Goal: Task Accomplishment & Management: Contribute content

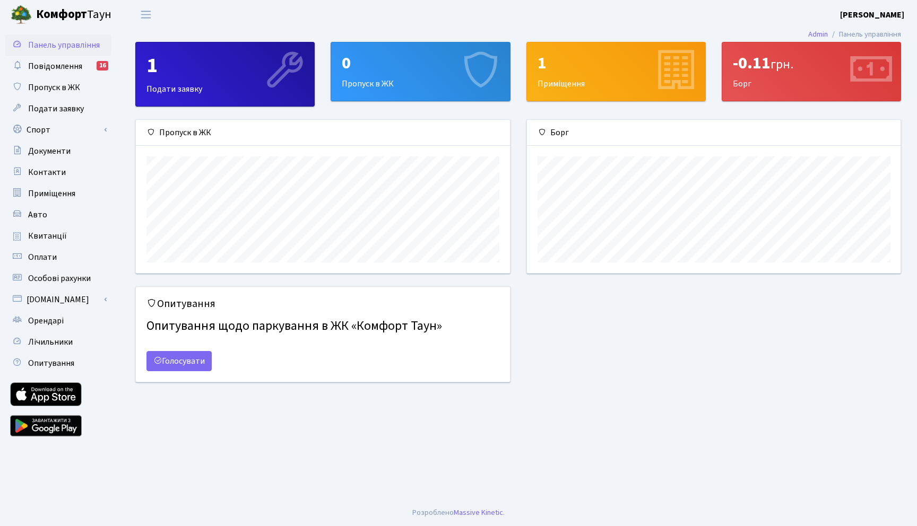
scroll to position [153, 373]
click at [368, 81] on div "0 Пропуск в ЖК" at bounding box center [420, 71] width 178 height 58
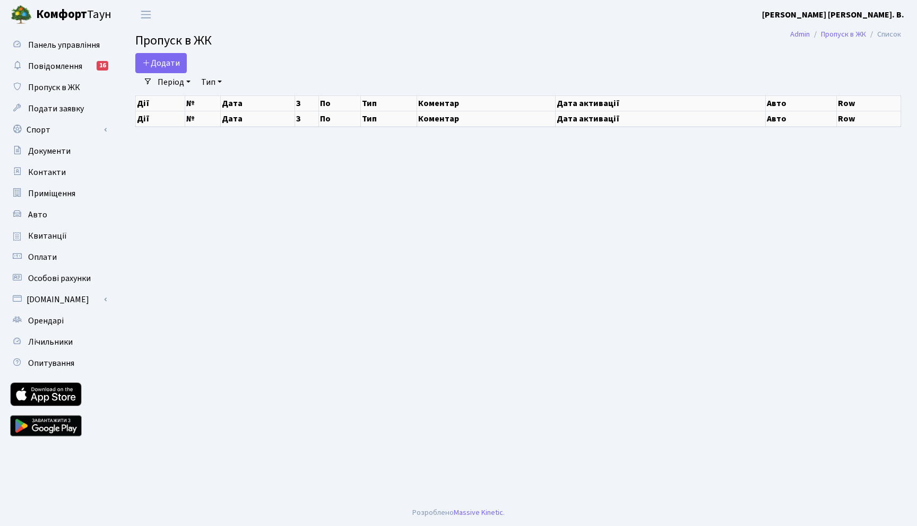
select select "25"
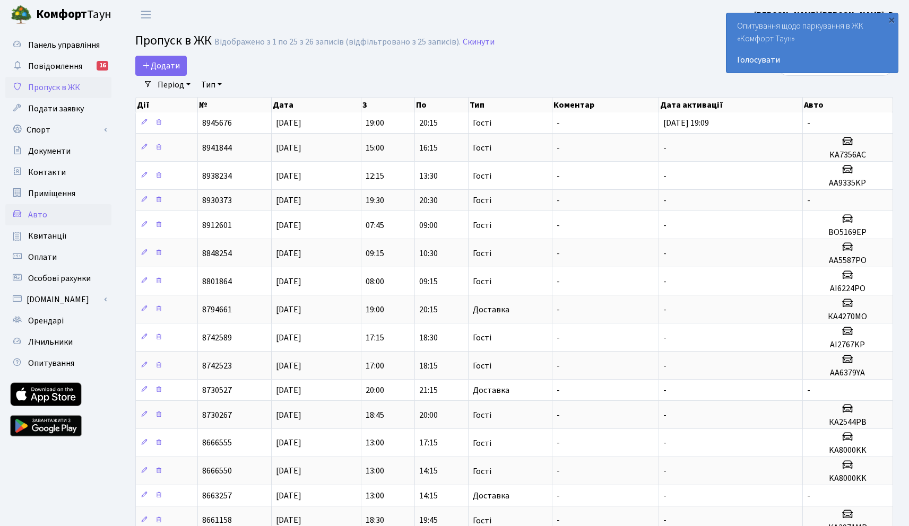
click at [40, 209] on span "Авто" at bounding box center [37, 215] width 19 height 12
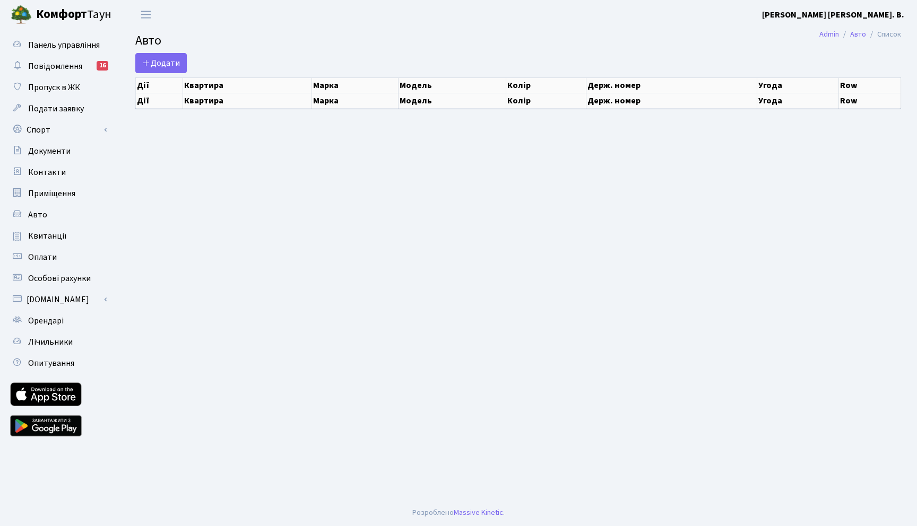
select select "25"
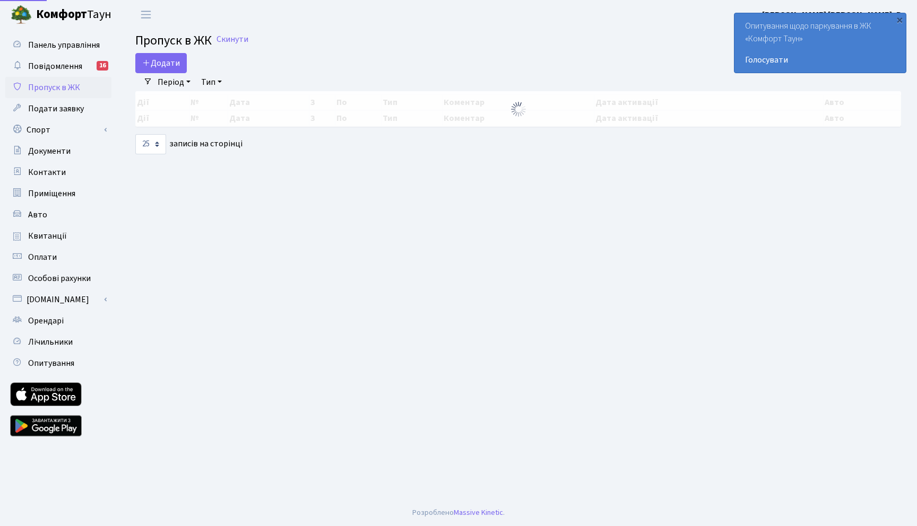
select select "25"
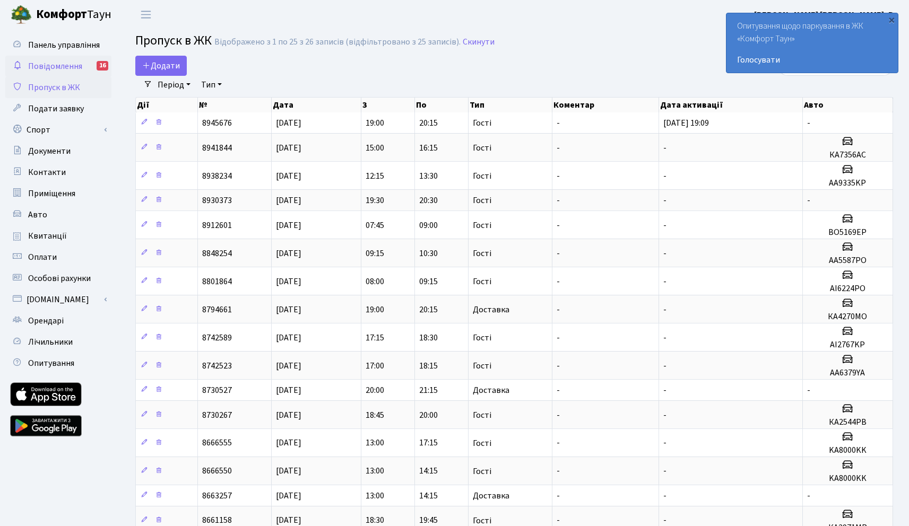
click at [63, 64] on span "Повідомлення" at bounding box center [55, 66] width 54 height 12
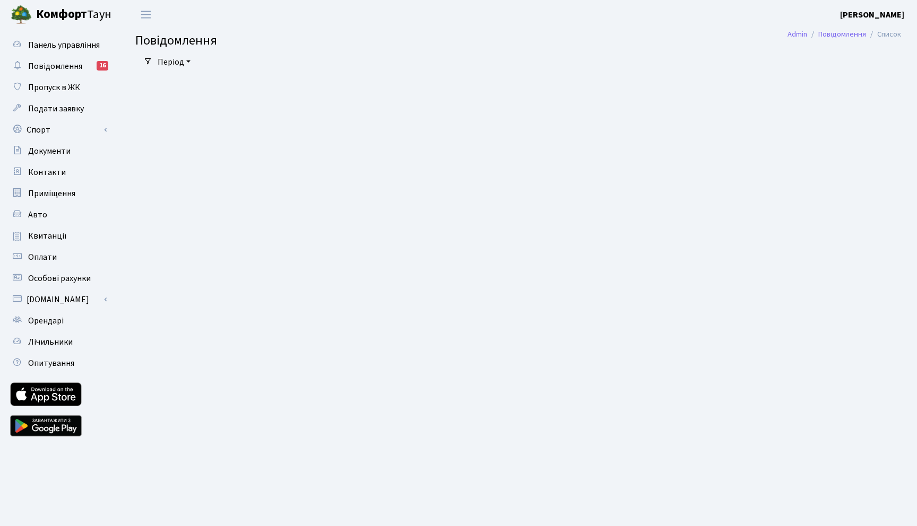
select select "25"
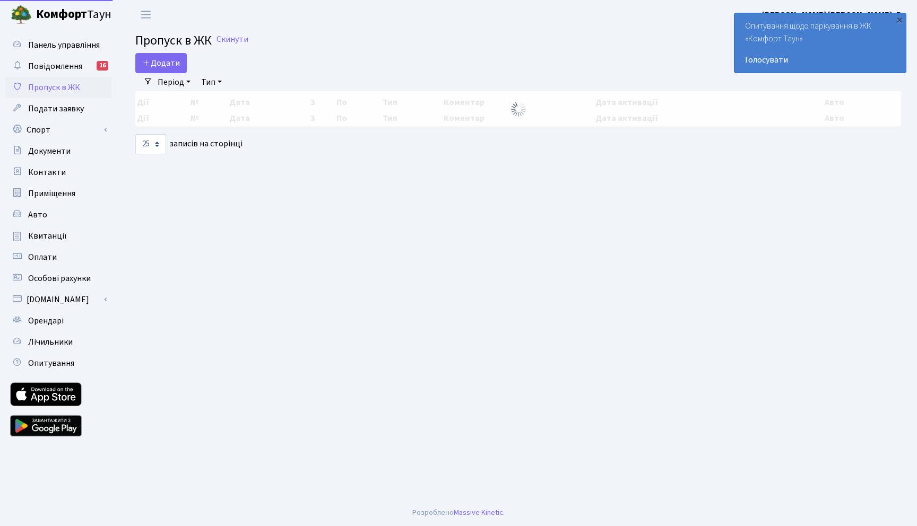
select select "25"
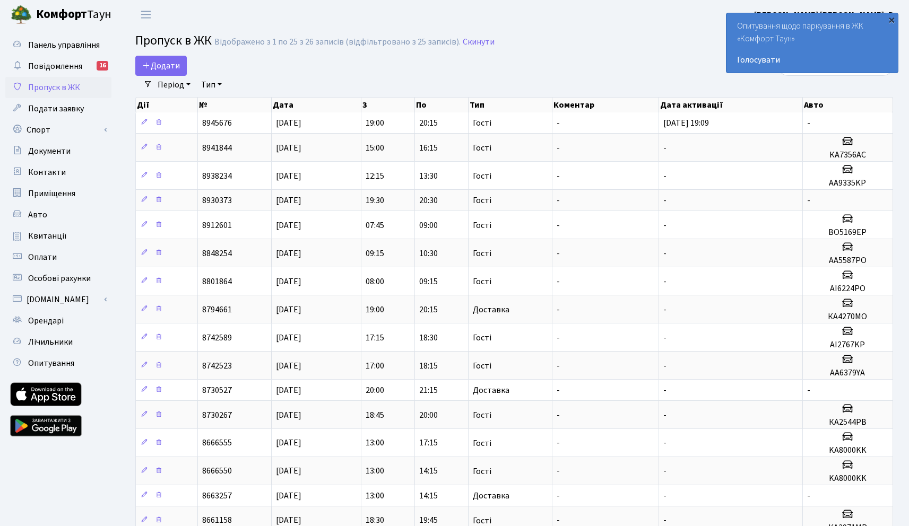
click at [889, 21] on div "×" at bounding box center [891, 19] width 11 height 11
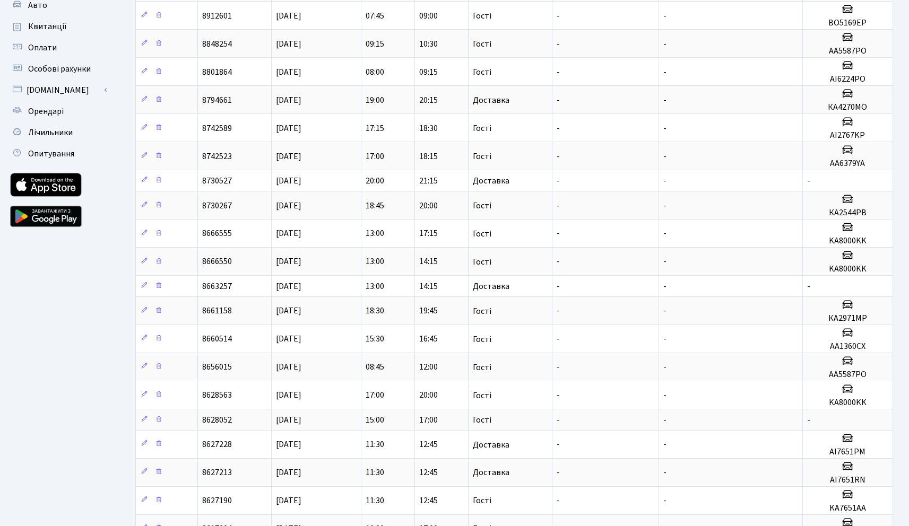
scroll to position [326, 0]
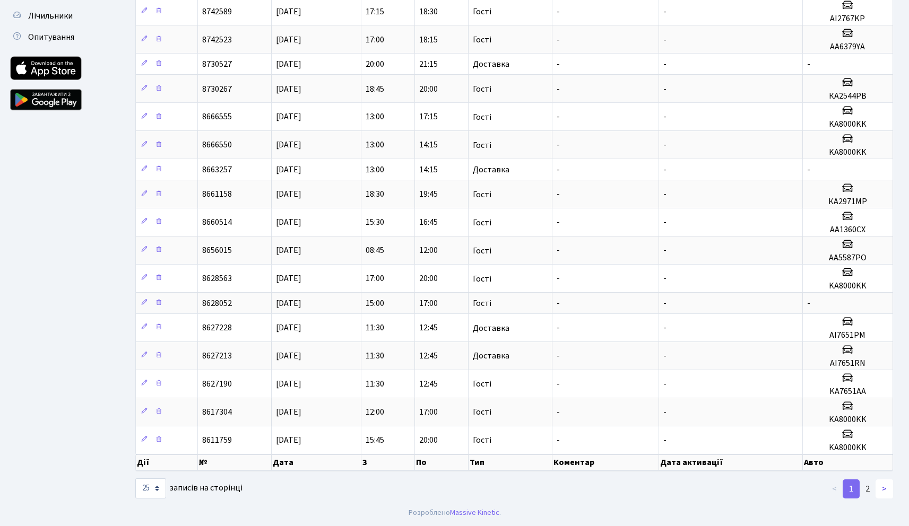
click at [880, 488] on link ">" at bounding box center [884, 488] width 18 height 19
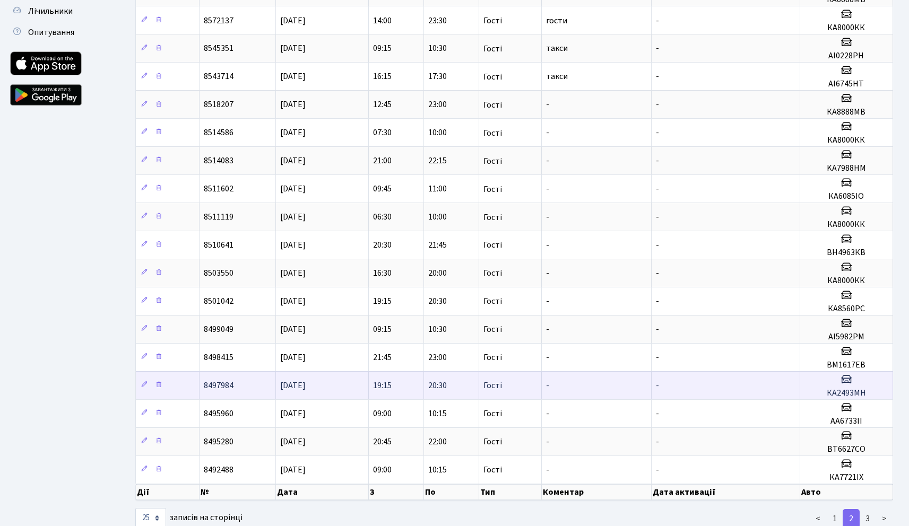
scroll to position [361, 0]
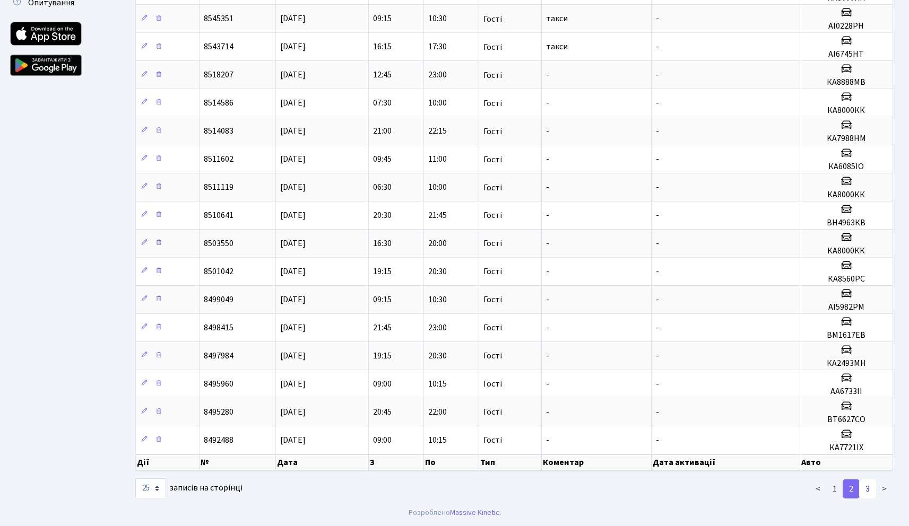
click at [865, 491] on link "3" at bounding box center [867, 488] width 17 height 19
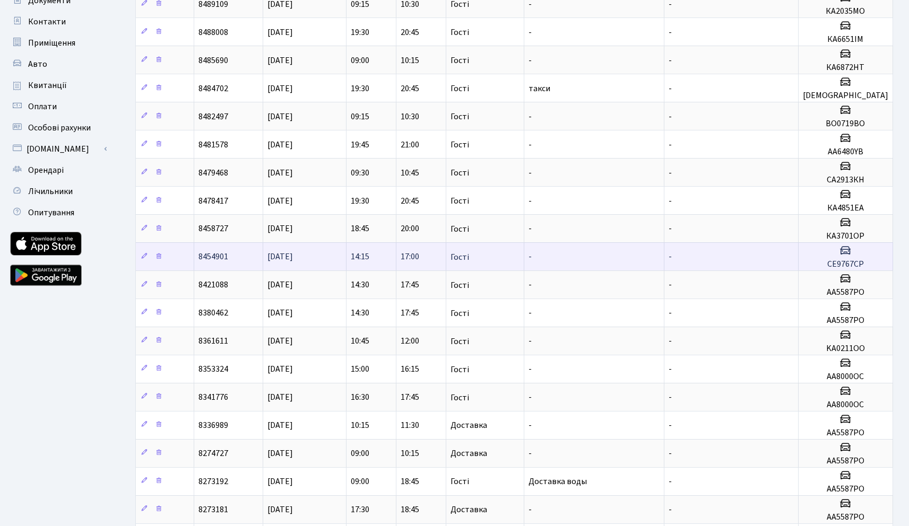
scroll to position [347, 0]
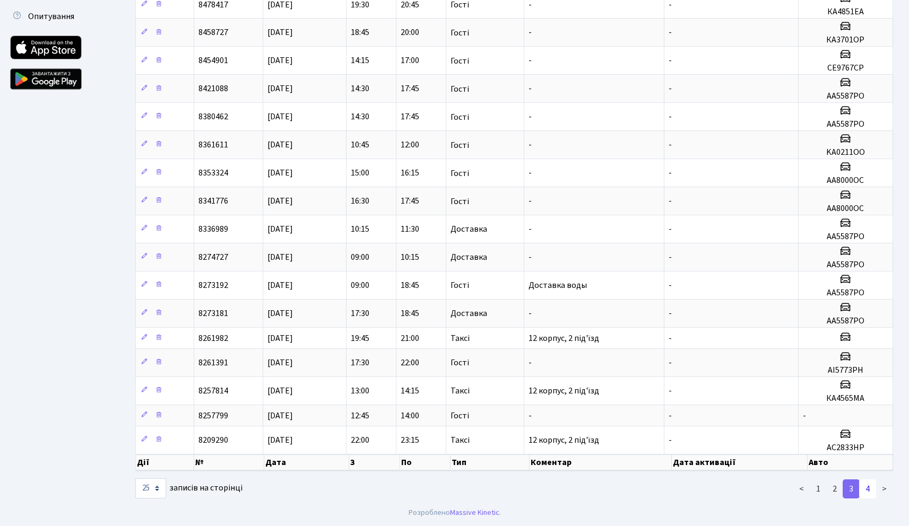
click at [863, 492] on link "4" at bounding box center [867, 488] width 17 height 19
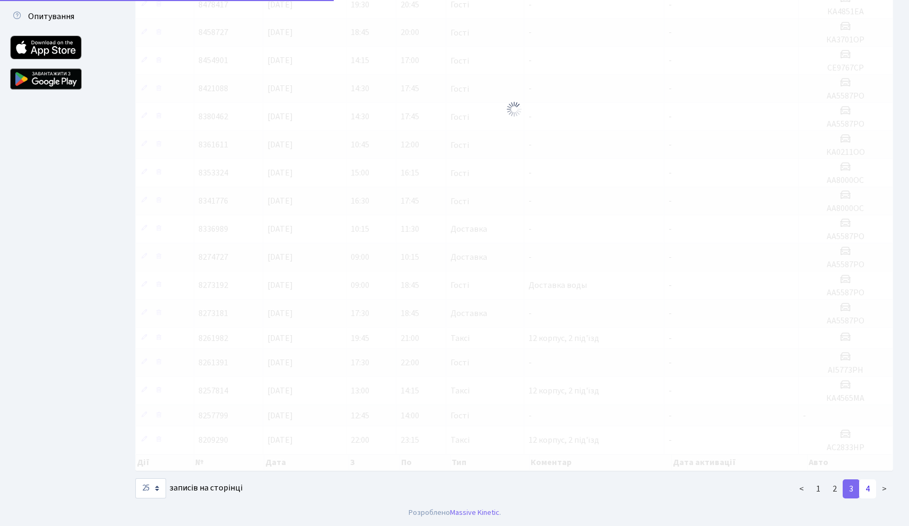
scroll to position [223, 0]
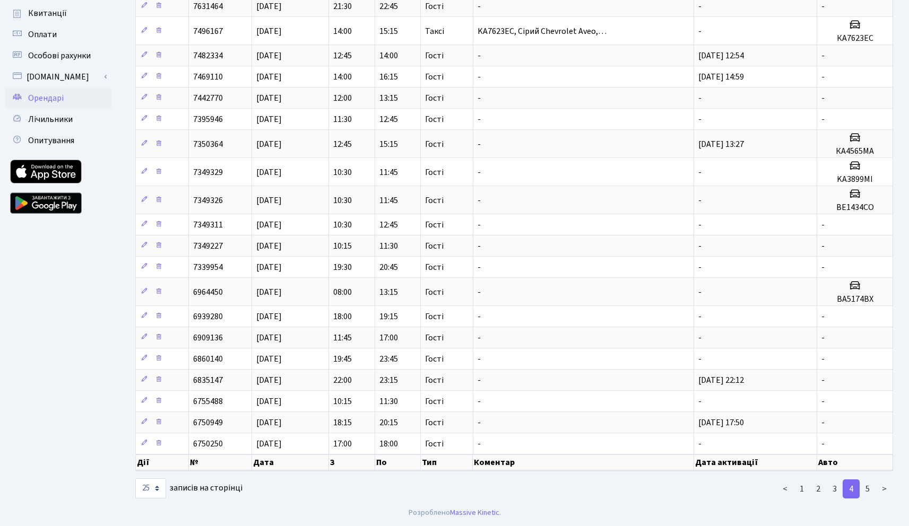
click at [59, 107] on link "Орендарі" at bounding box center [58, 98] width 106 height 21
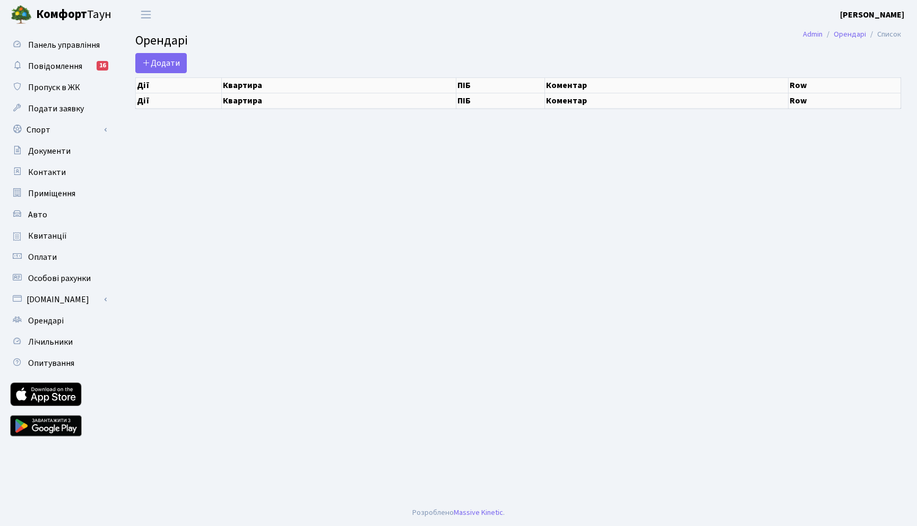
select select "25"
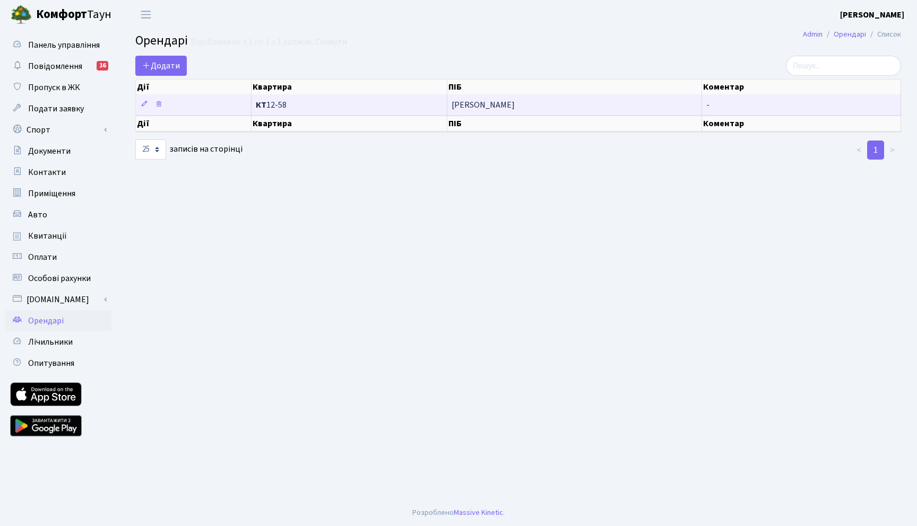
click at [488, 105] on span "Асадов Мушвіг" at bounding box center [573, 105] width 245 height 8
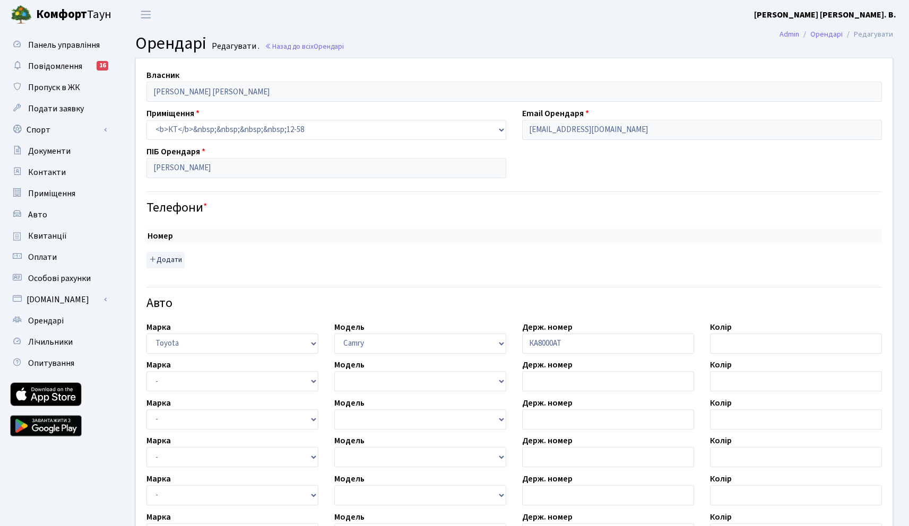
select select "2305"
checkbox input "true"
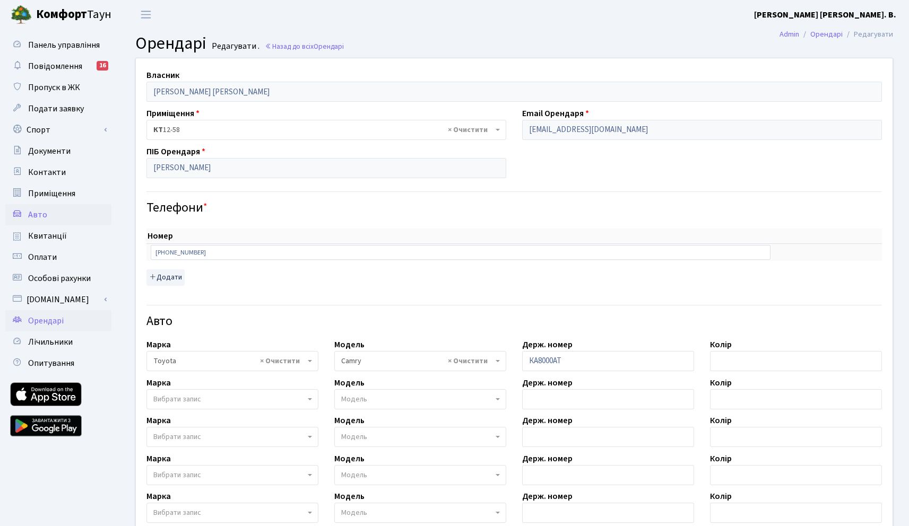
click at [43, 213] on span "Авто" at bounding box center [37, 215] width 19 height 12
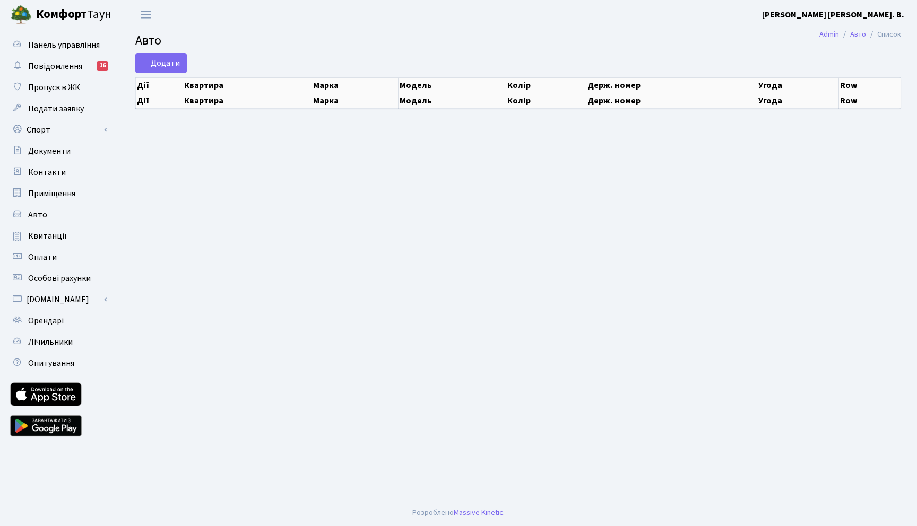
select select "25"
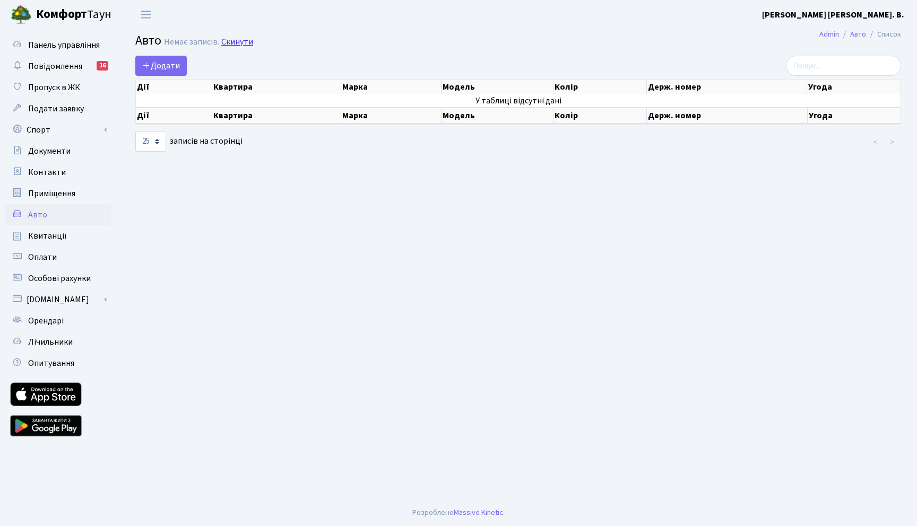
click at [240, 40] on link "Скинути" at bounding box center [237, 42] width 32 height 10
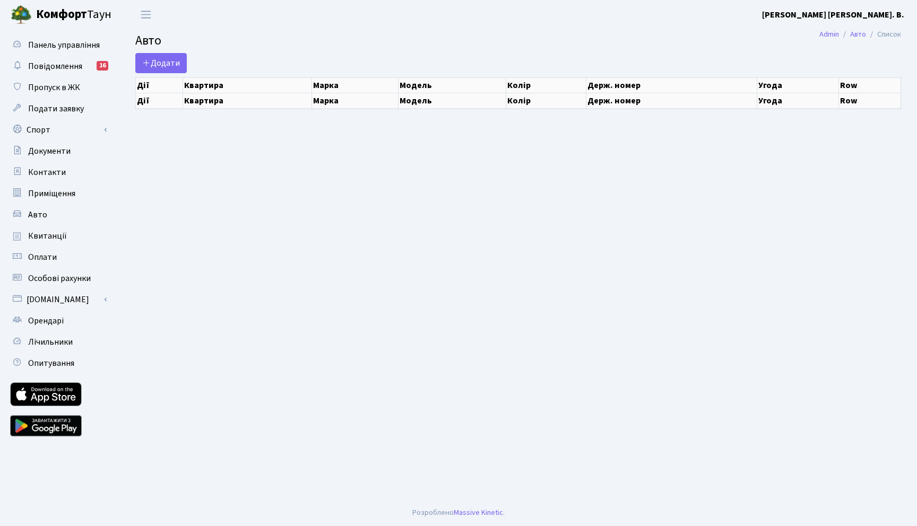
select select "25"
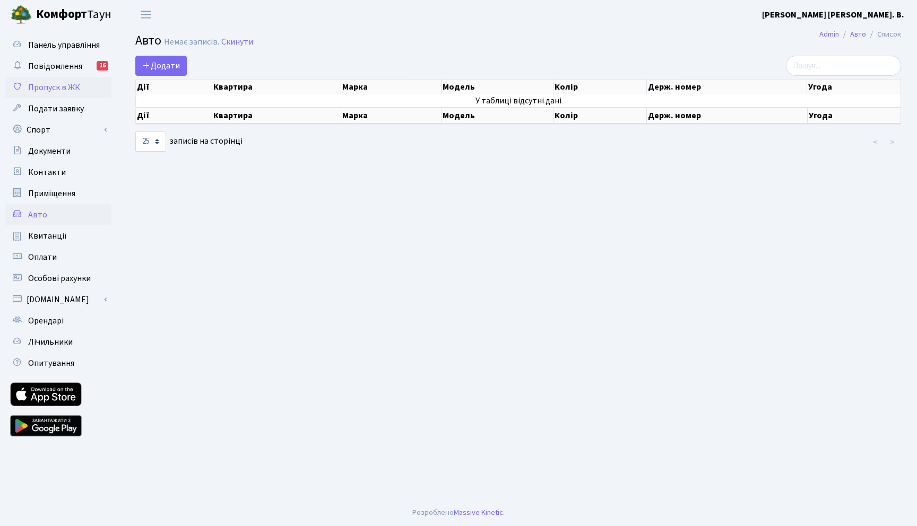
click at [48, 89] on span "Пропуск в ЖК" at bounding box center [54, 88] width 52 height 12
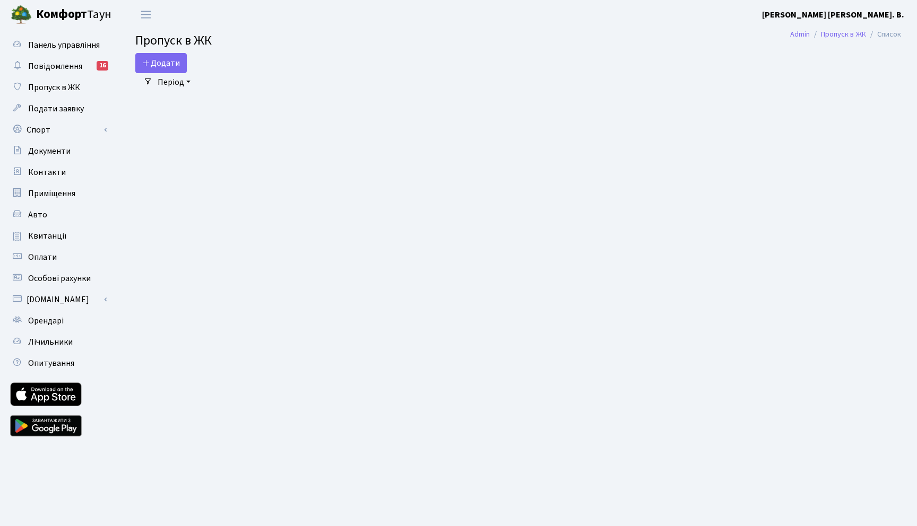
select select "25"
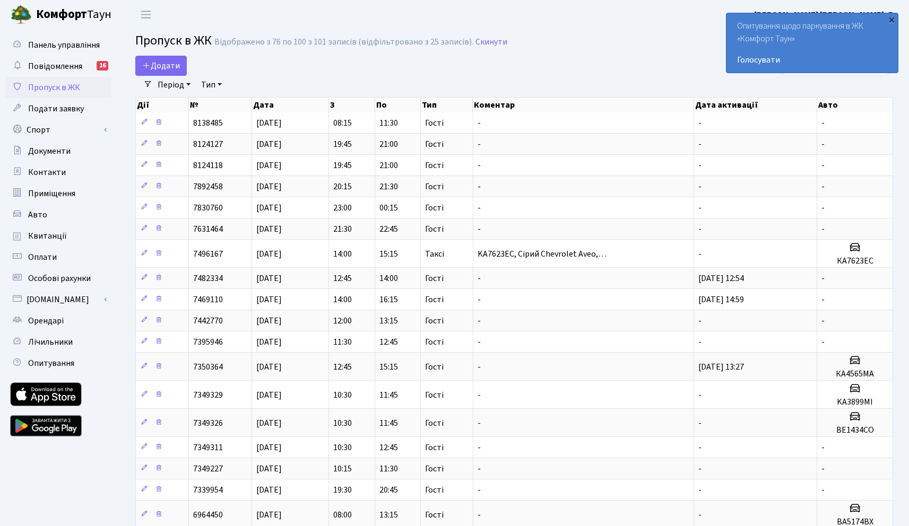
click at [889, 18] on div "×" at bounding box center [891, 19] width 11 height 11
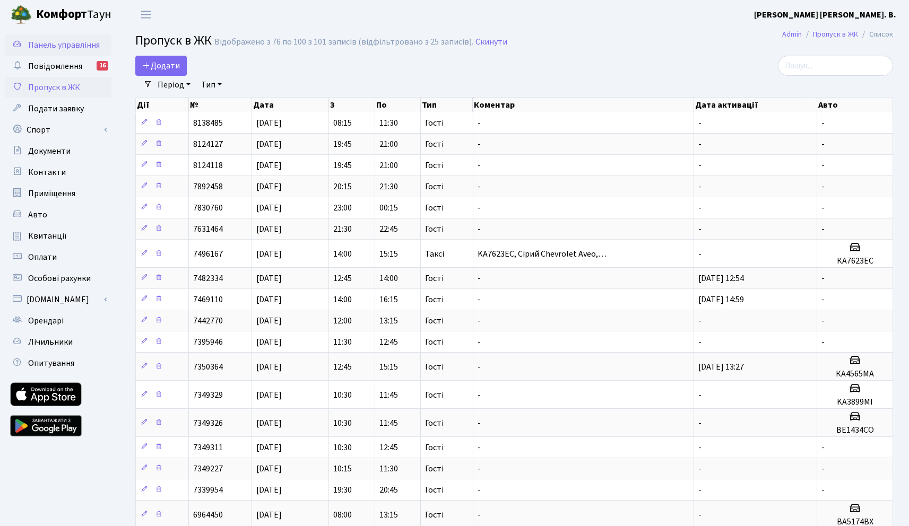
click at [62, 48] on span "Панель управління" at bounding box center [64, 45] width 72 height 12
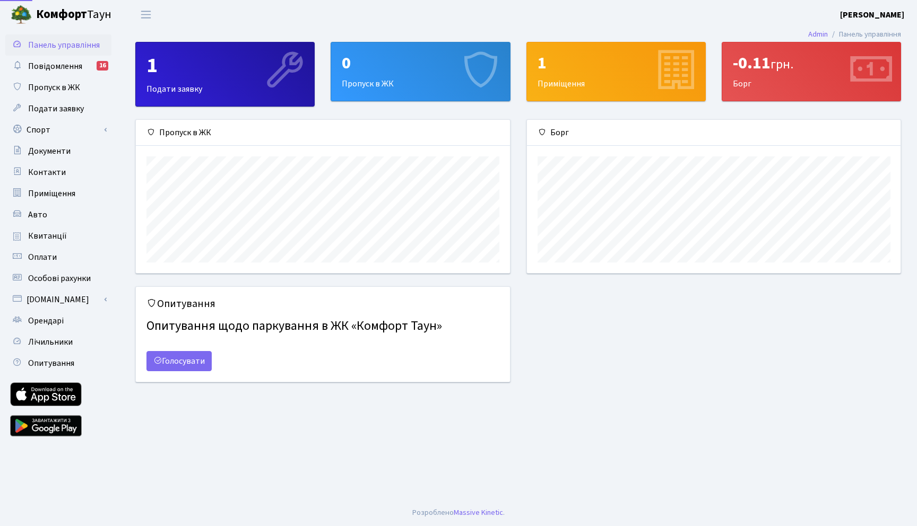
scroll to position [153, 373]
click at [185, 75] on div "1" at bounding box center [224, 65] width 157 height 25
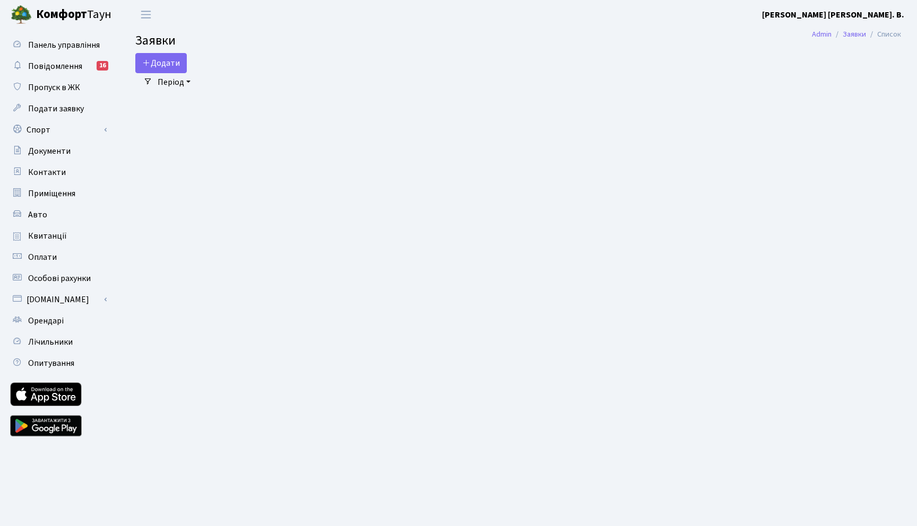
select select "25"
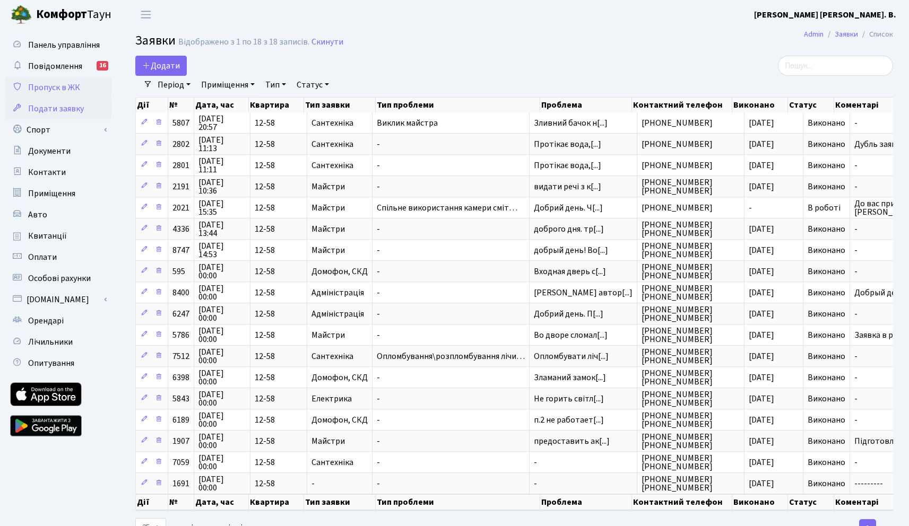
click at [52, 89] on span "Пропуск в ЖК" at bounding box center [54, 88] width 52 height 12
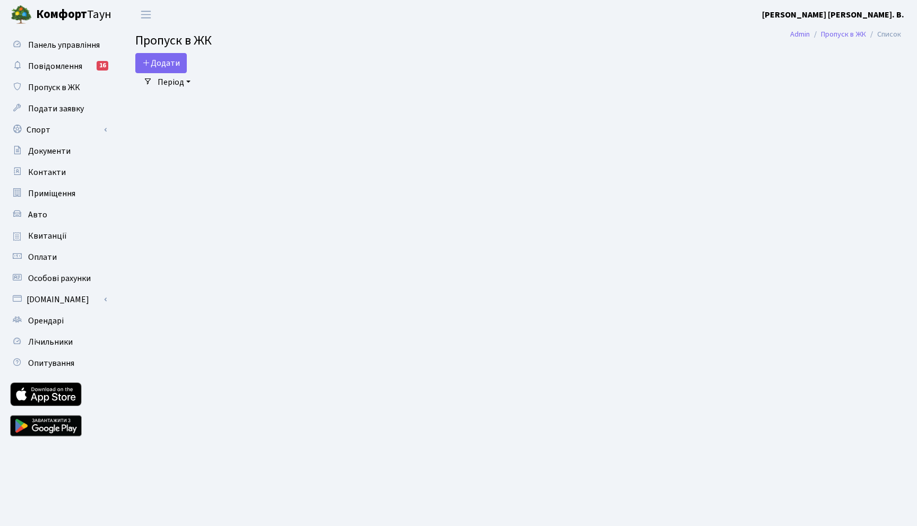
select select "25"
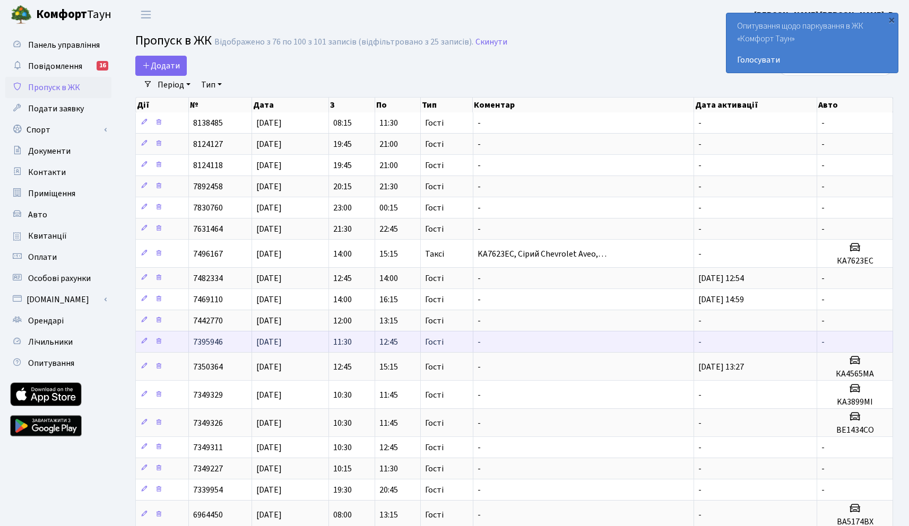
scroll to position [223, 0]
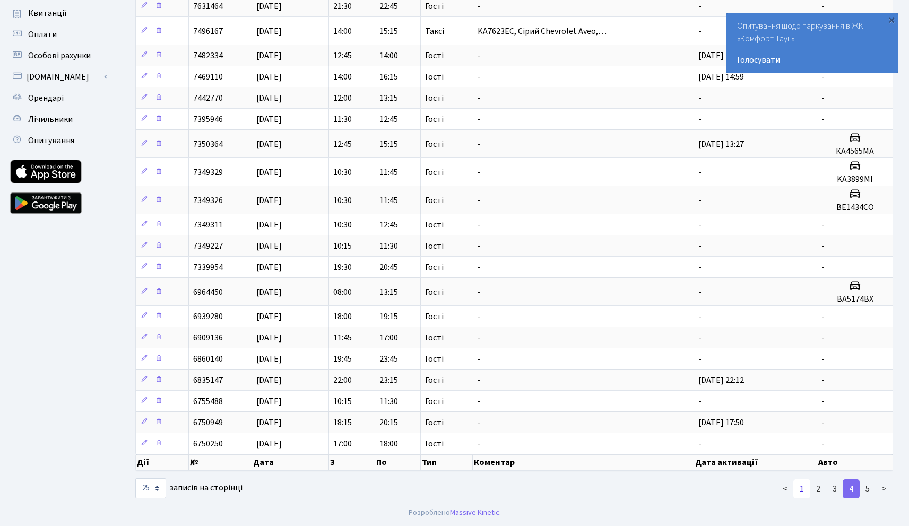
click at [798, 487] on link "1" at bounding box center [801, 488] width 17 height 19
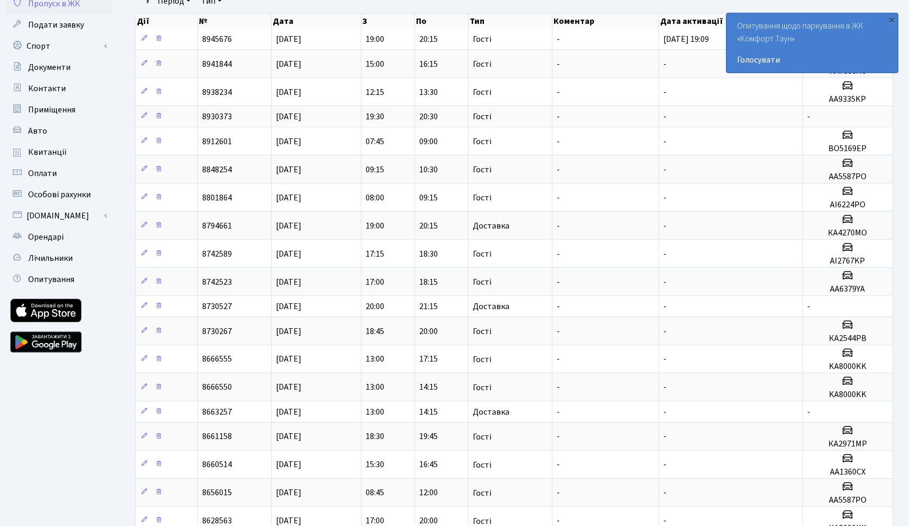
scroll to position [0, 0]
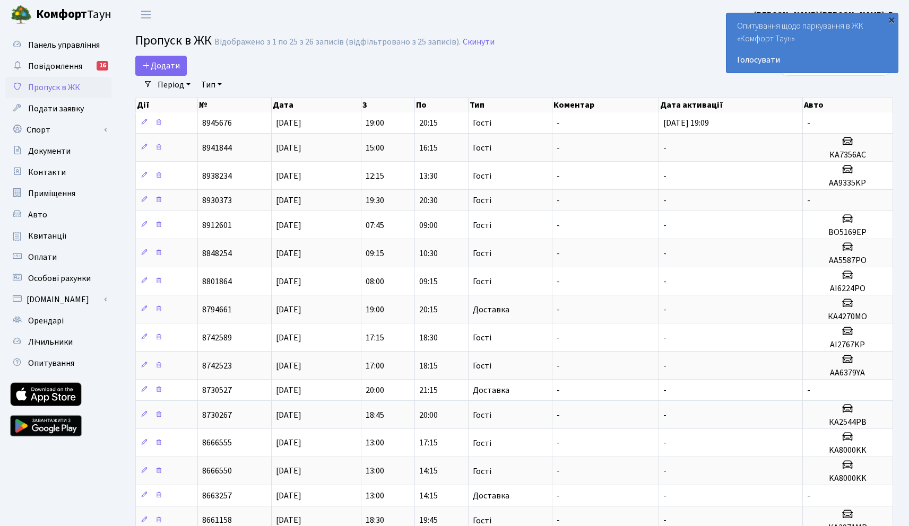
click at [891, 22] on div "×" at bounding box center [891, 19] width 11 height 11
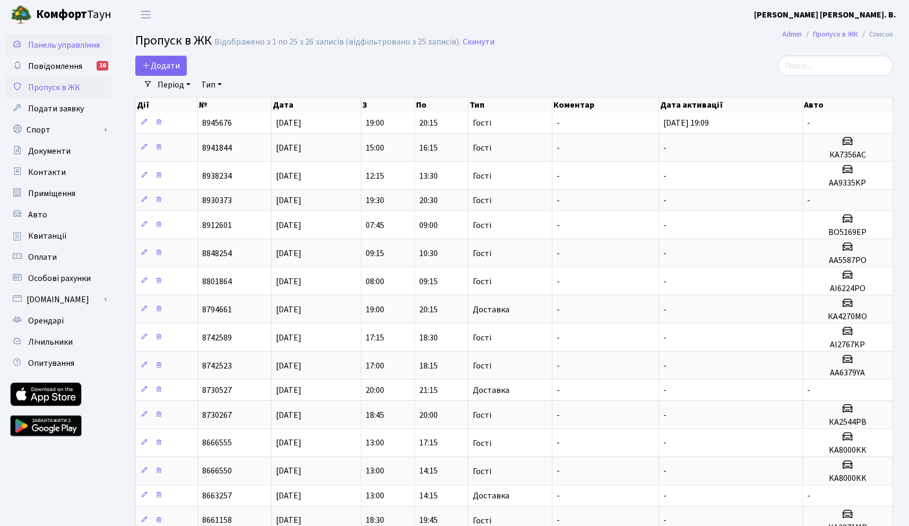
click at [56, 48] on span "Панель управління" at bounding box center [64, 45] width 72 height 12
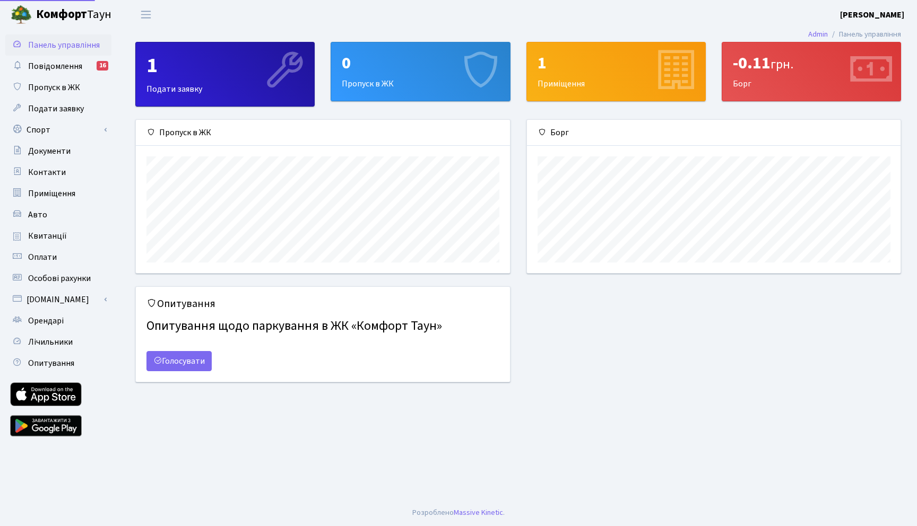
scroll to position [153, 373]
click at [53, 60] on span "Повідомлення" at bounding box center [55, 66] width 54 height 12
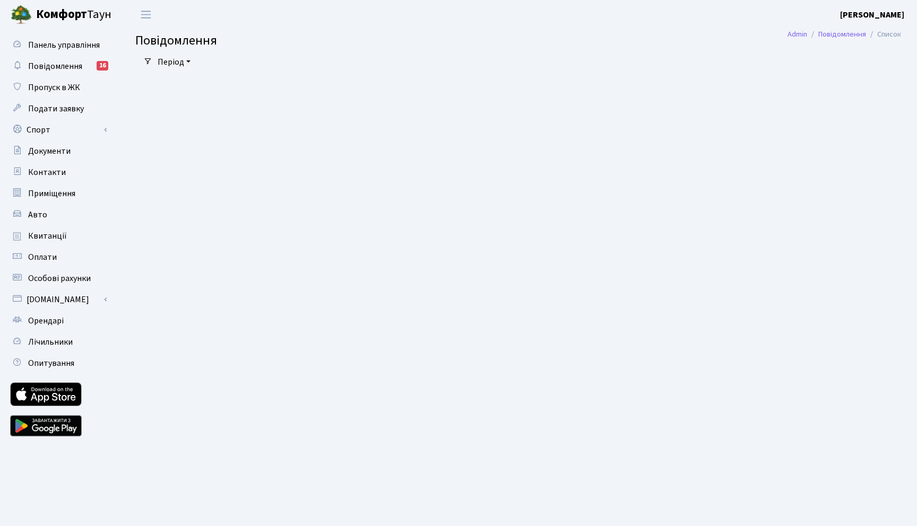
select select "25"
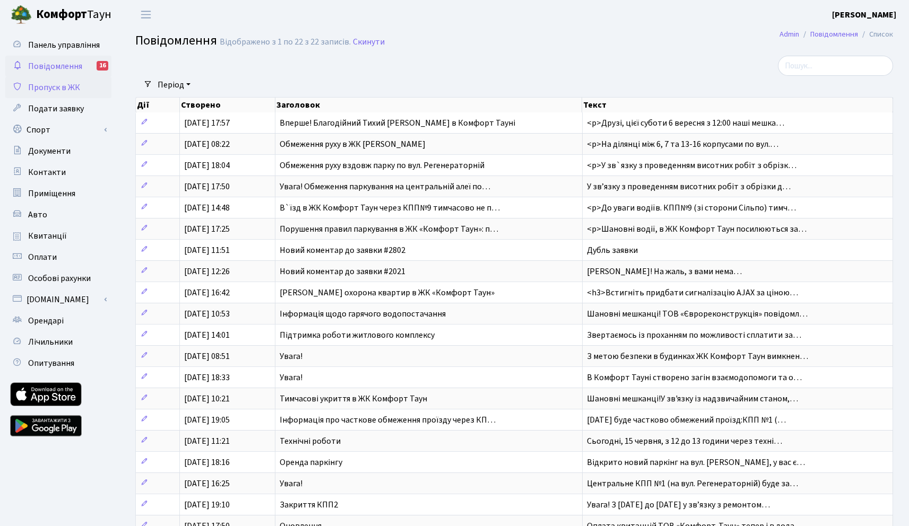
click at [68, 91] on span "Пропуск в ЖК" at bounding box center [54, 88] width 52 height 12
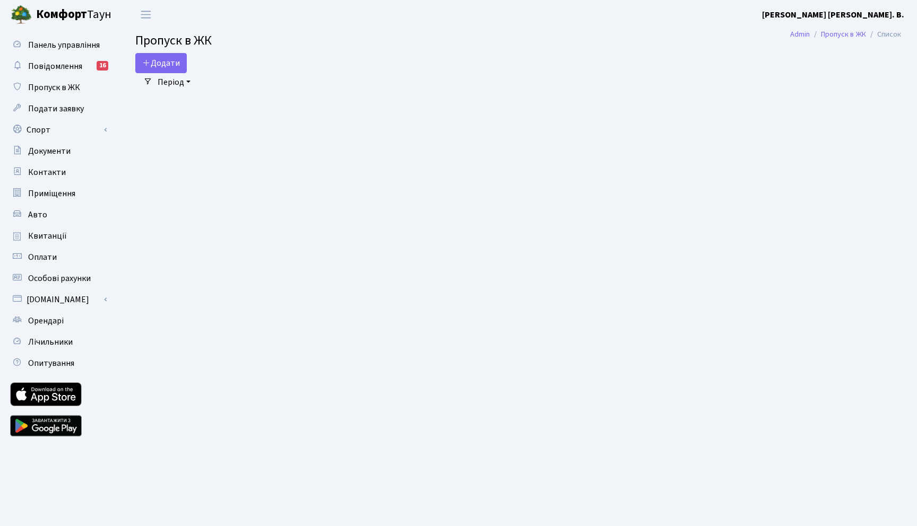
select select "25"
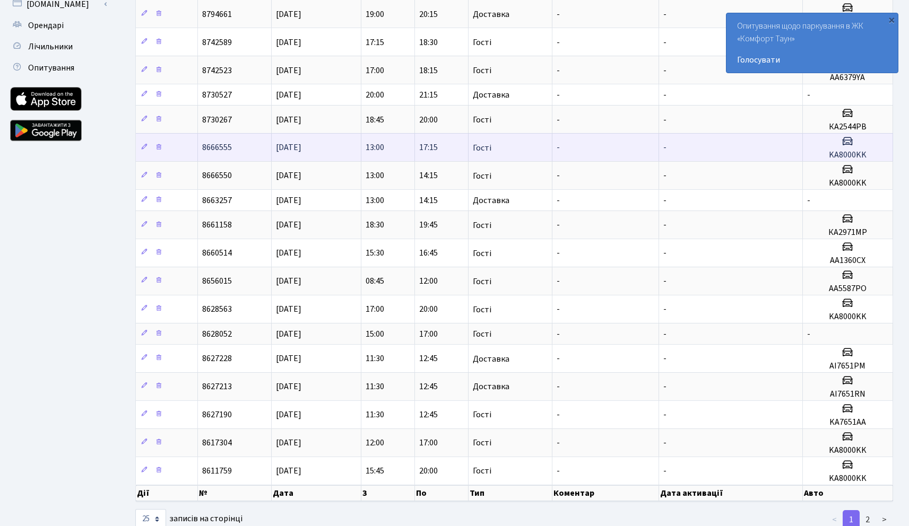
scroll to position [326, 0]
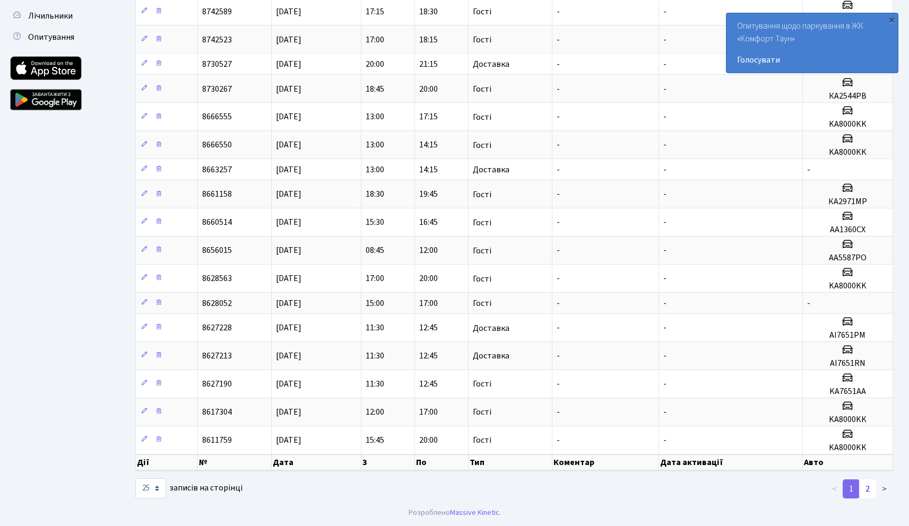
click at [866, 490] on link "2" at bounding box center [867, 488] width 17 height 19
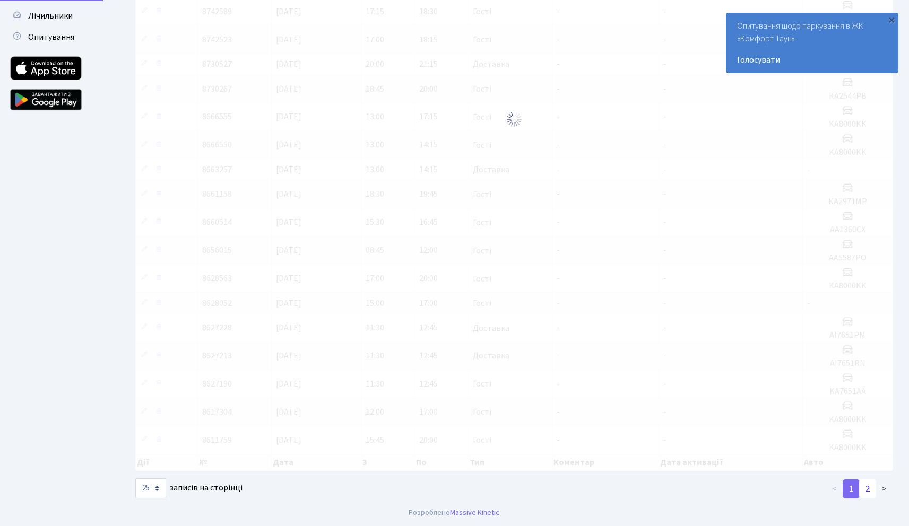
scroll to position [333, 0]
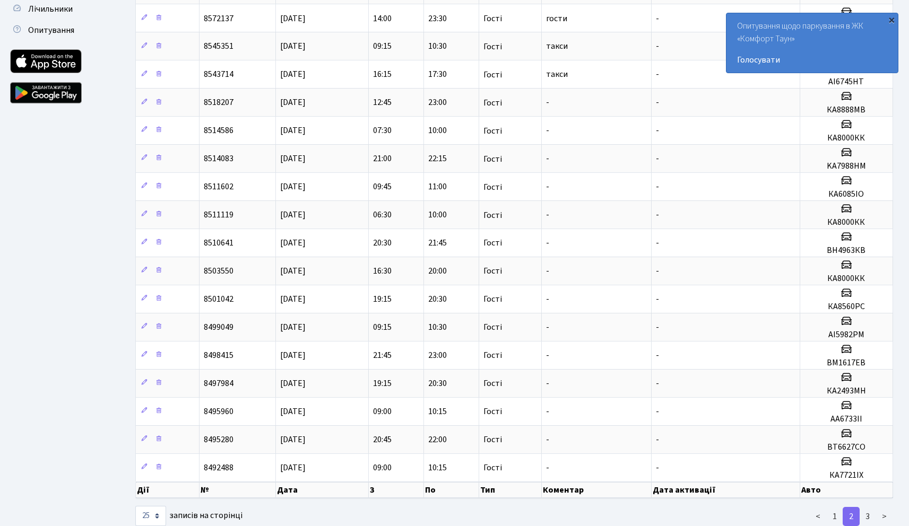
click at [893, 21] on div "×" at bounding box center [891, 19] width 11 height 11
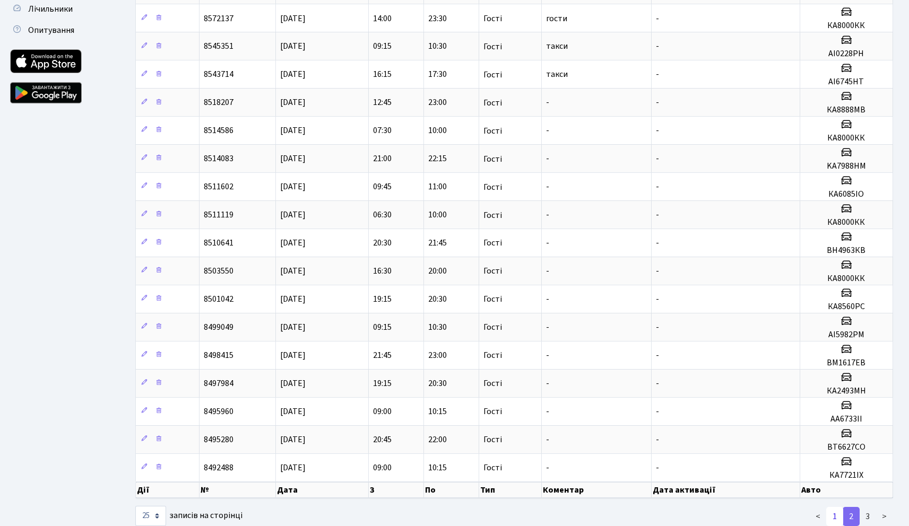
click at [831, 518] on link "1" at bounding box center [834, 516] width 17 height 19
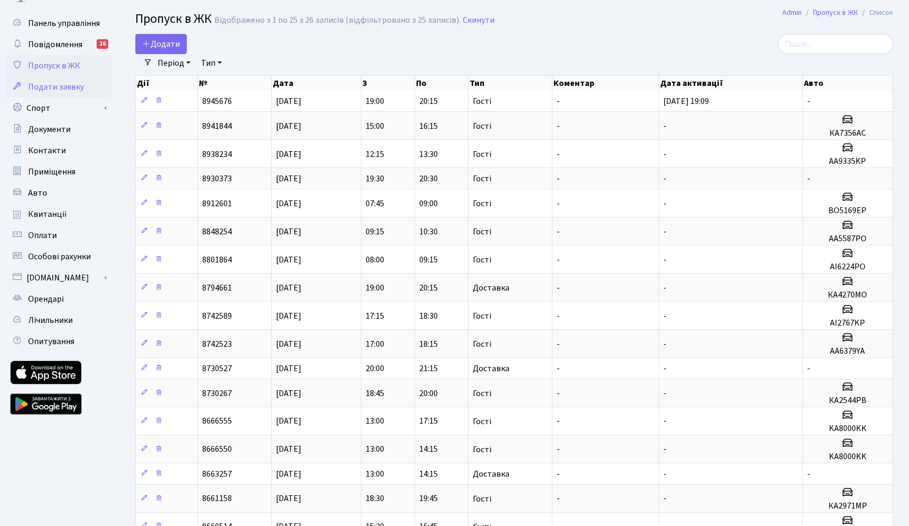
scroll to position [17, 0]
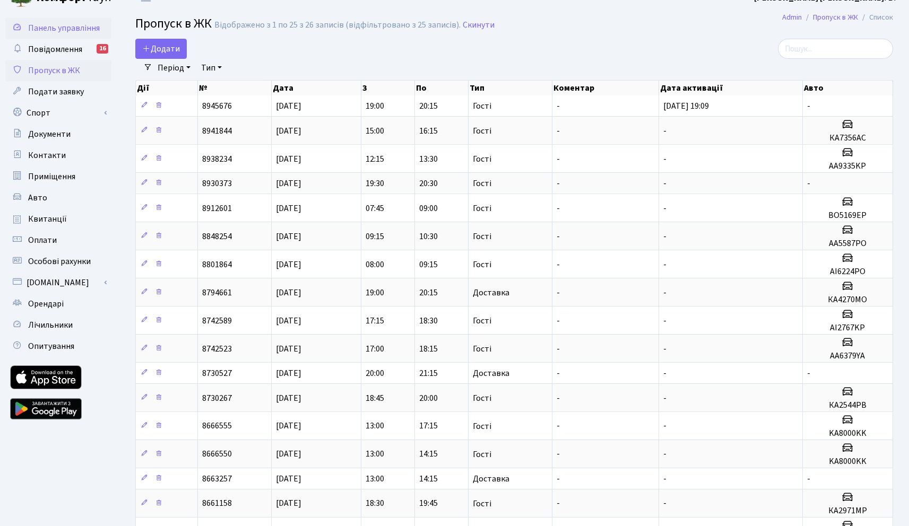
click at [58, 28] on span "Панель управління" at bounding box center [64, 28] width 72 height 12
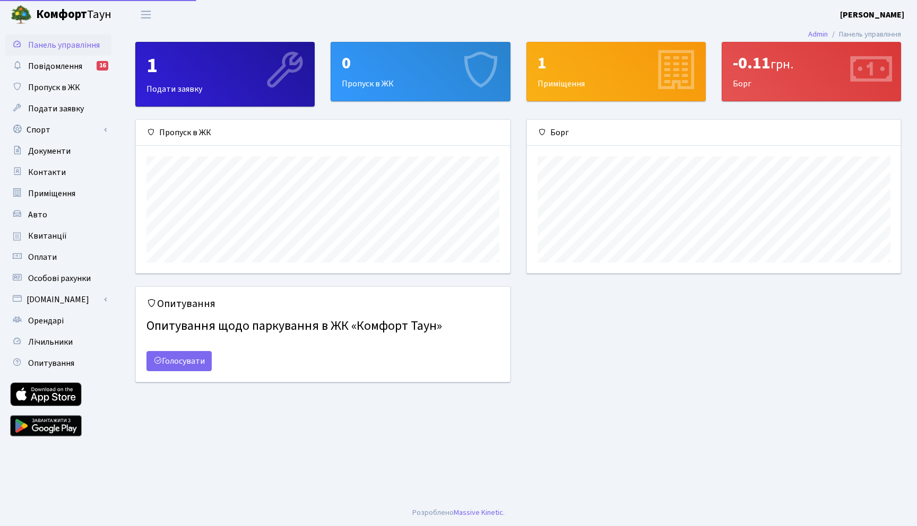
scroll to position [153, 373]
click at [48, 175] on span "Контакти" at bounding box center [47, 173] width 38 height 12
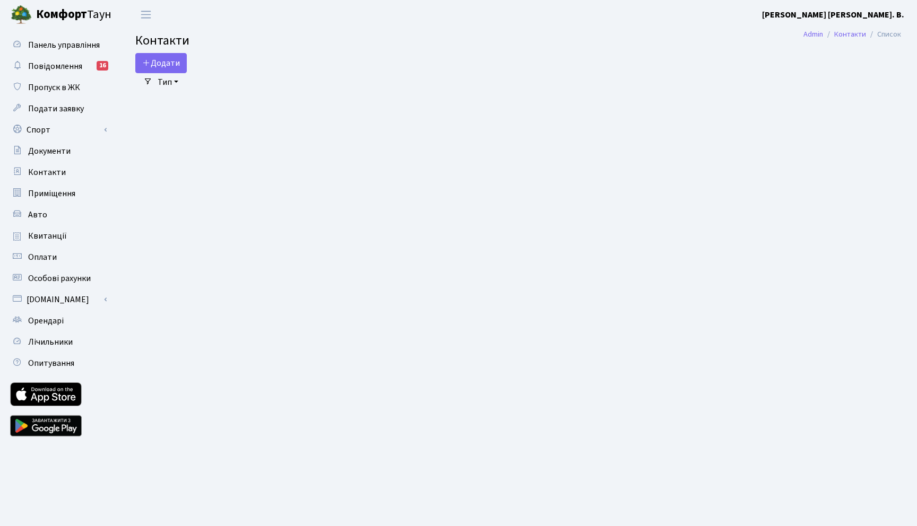
select select "25"
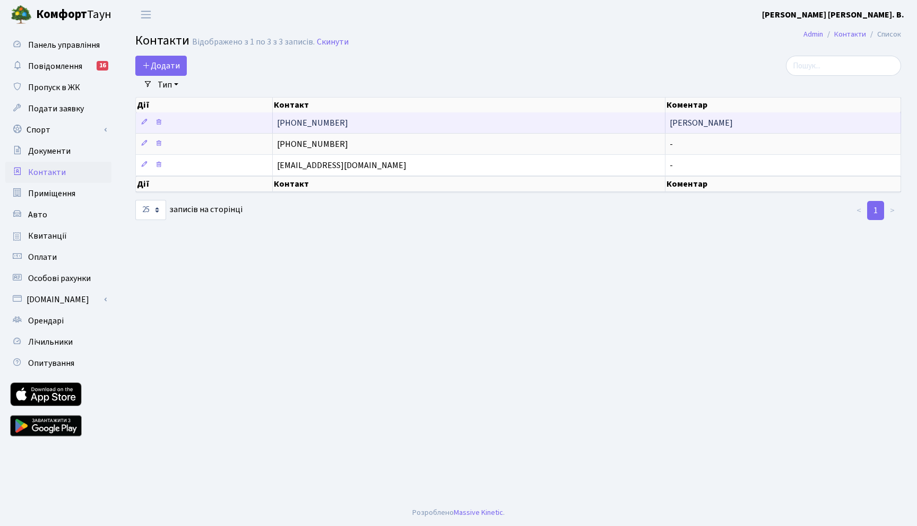
drag, startPoint x: 299, startPoint y: 121, endPoint x: 554, endPoint y: 125, distance: 255.1
click at [554, 125] on td "[PHONE_NUMBER]" at bounding box center [469, 122] width 393 height 21
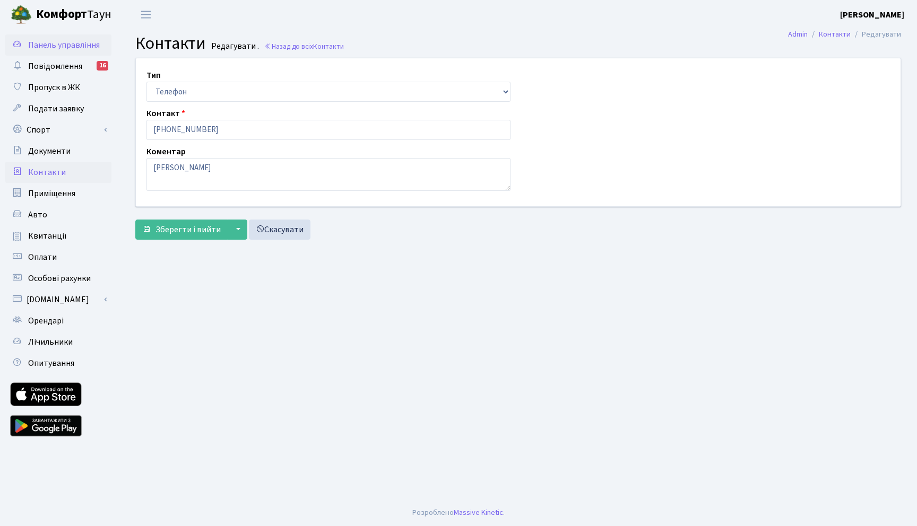
click at [42, 47] on span "Панель управління" at bounding box center [64, 45] width 72 height 12
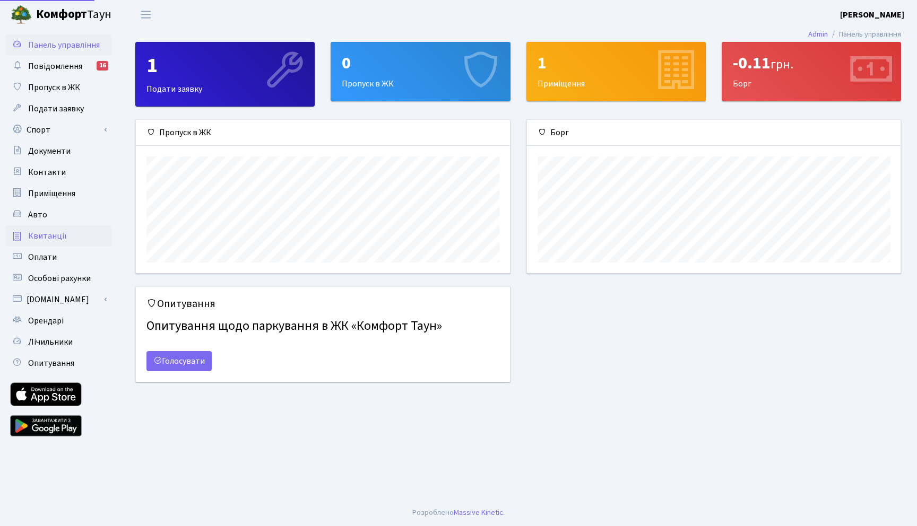
scroll to position [153, 373]
click at [48, 273] on span "Особові рахунки" at bounding box center [59, 279] width 63 height 12
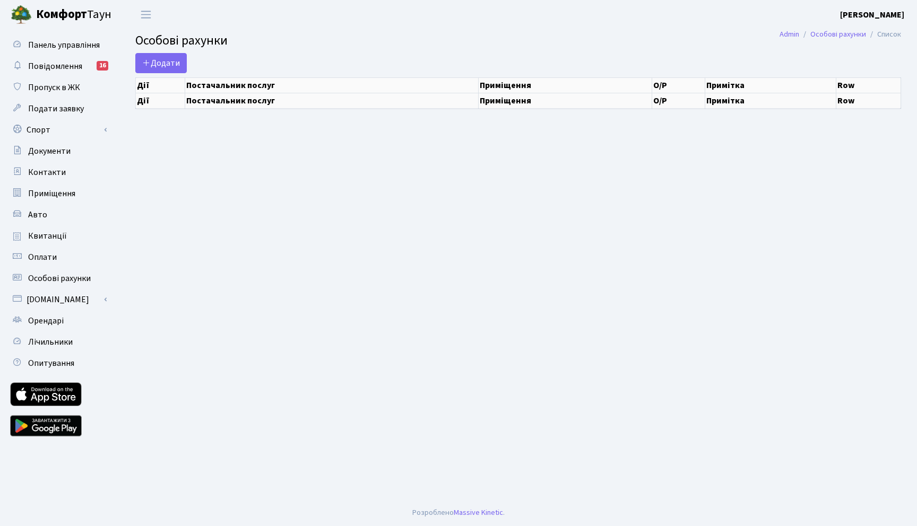
select select "25"
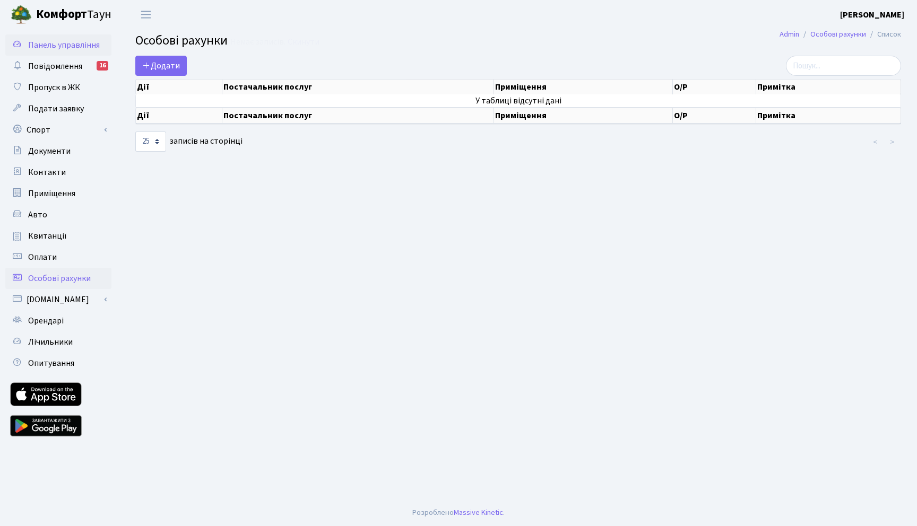
click at [81, 42] on span "Панель управління" at bounding box center [64, 45] width 72 height 12
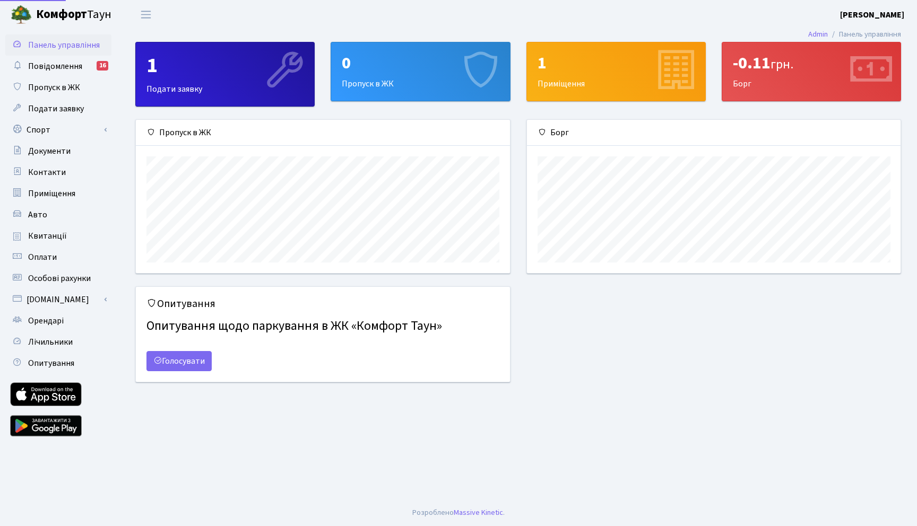
scroll to position [153, 373]
click at [766, 90] on div "-0.11 грн. Борг" at bounding box center [811, 71] width 178 height 58
click at [856, 68] on icon at bounding box center [869, 71] width 50 height 50
click at [62, 41] on span "Панель управління" at bounding box center [64, 45] width 72 height 12
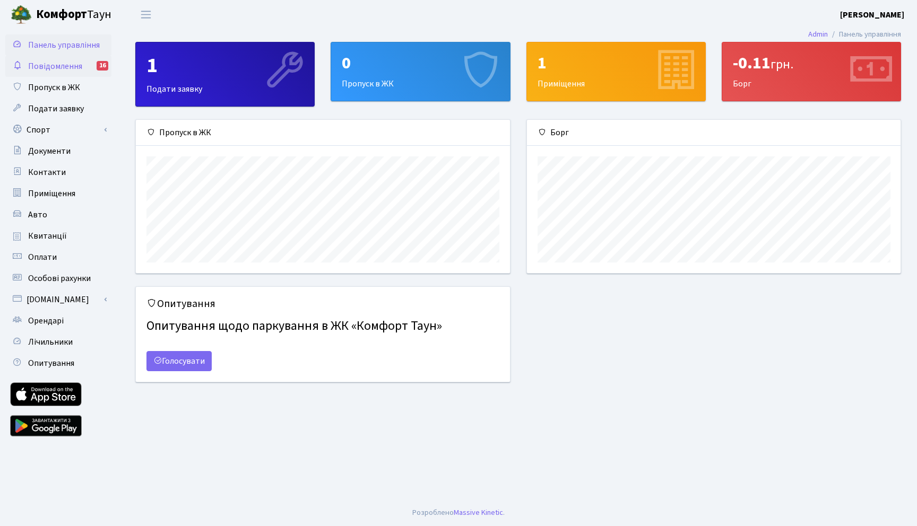
click at [47, 63] on span "Повідомлення" at bounding box center [55, 66] width 54 height 12
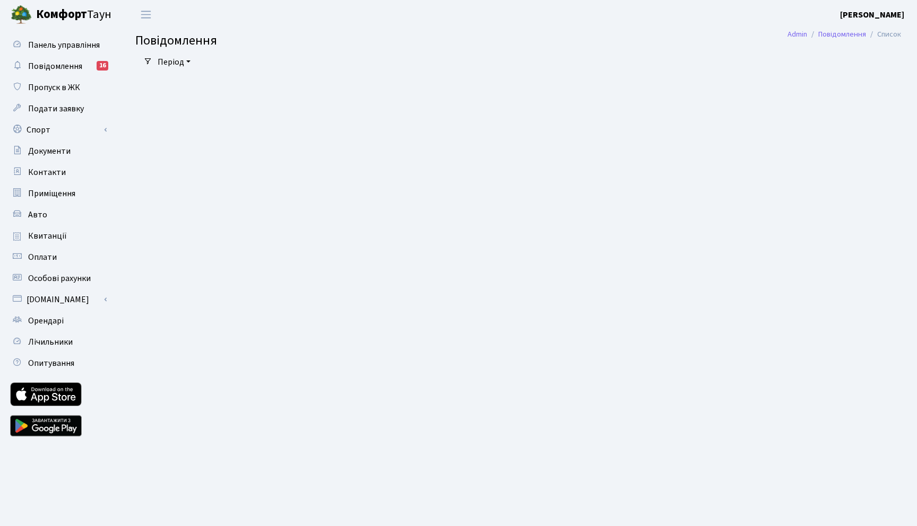
select select "25"
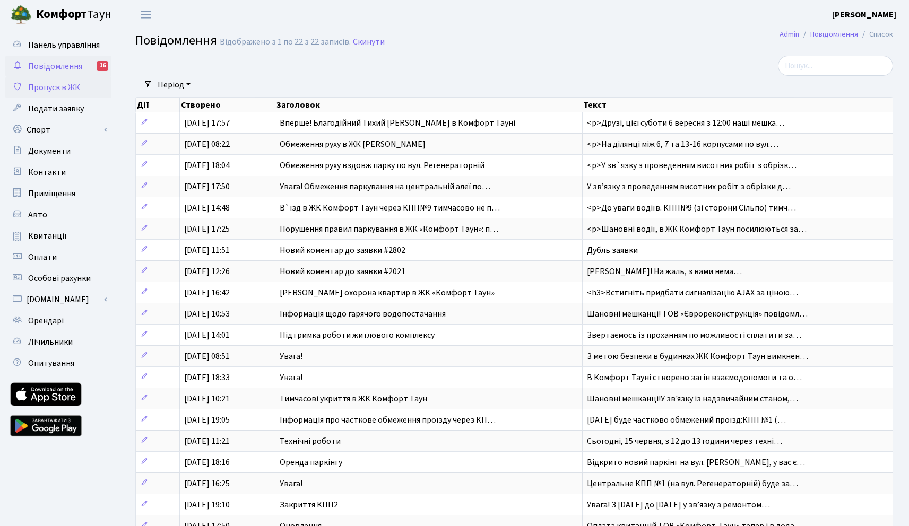
click at [39, 84] on span "Пропуск в ЖК" at bounding box center [54, 88] width 52 height 12
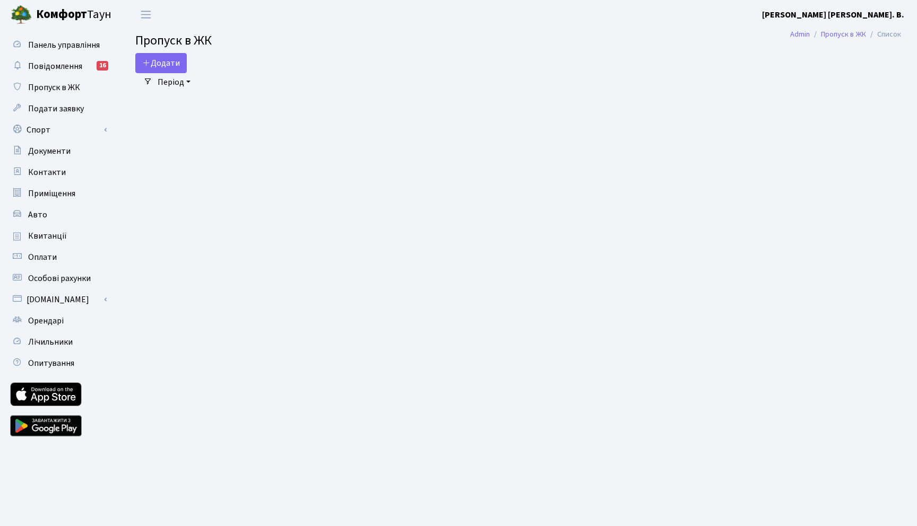
select select "25"
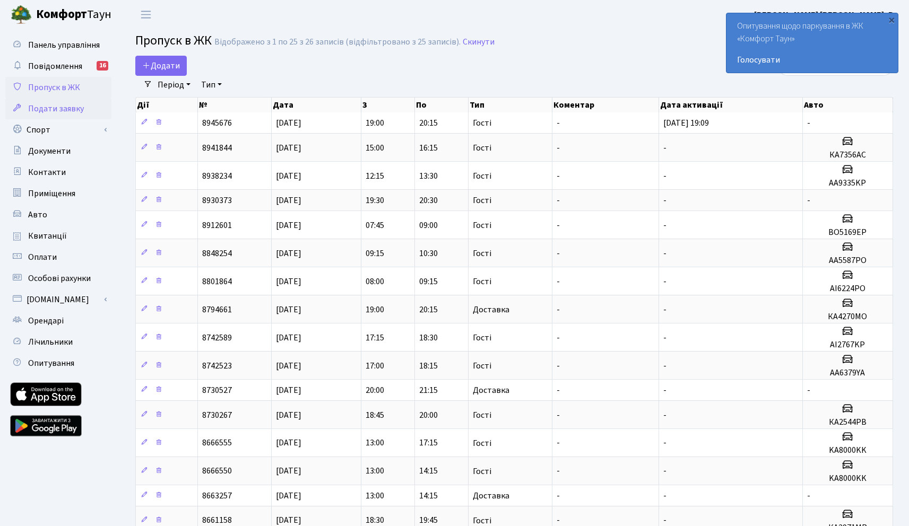
click at [48, 109] on span "Подати заявку" at bounding box center [56, 109] width 56 height 12
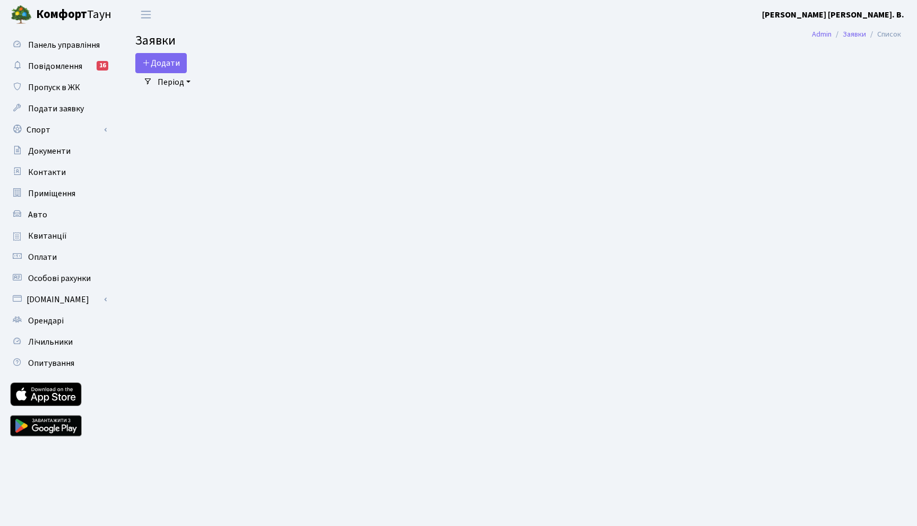
select select "25"
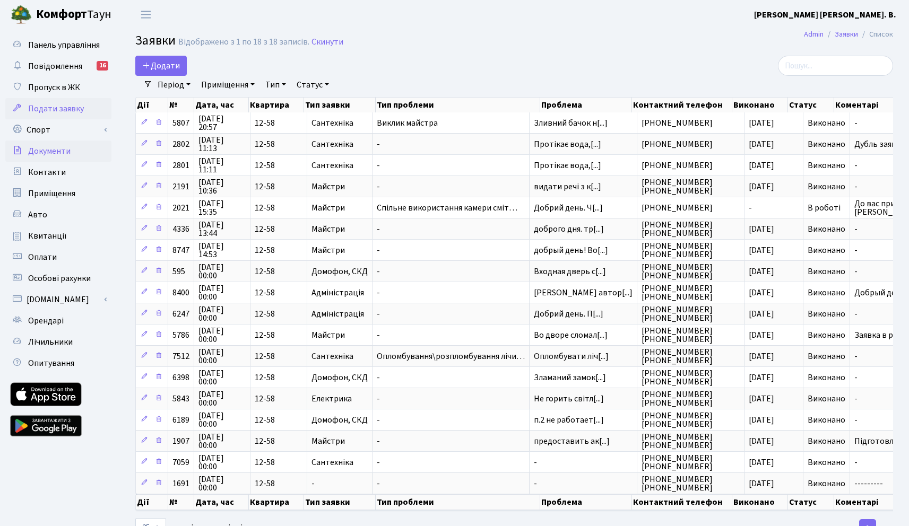
click at [48, 158] on link "Документи" at bounding box center [58, 151] width 106 height 21
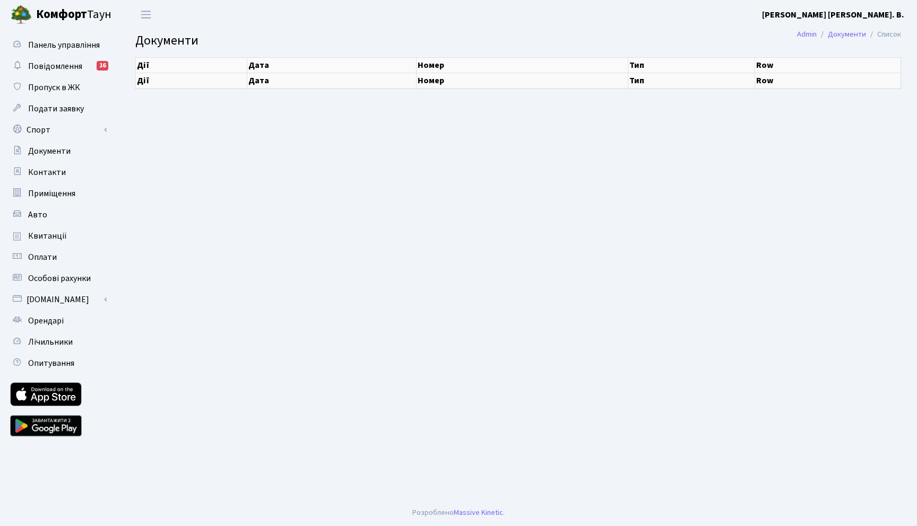
select select "25"
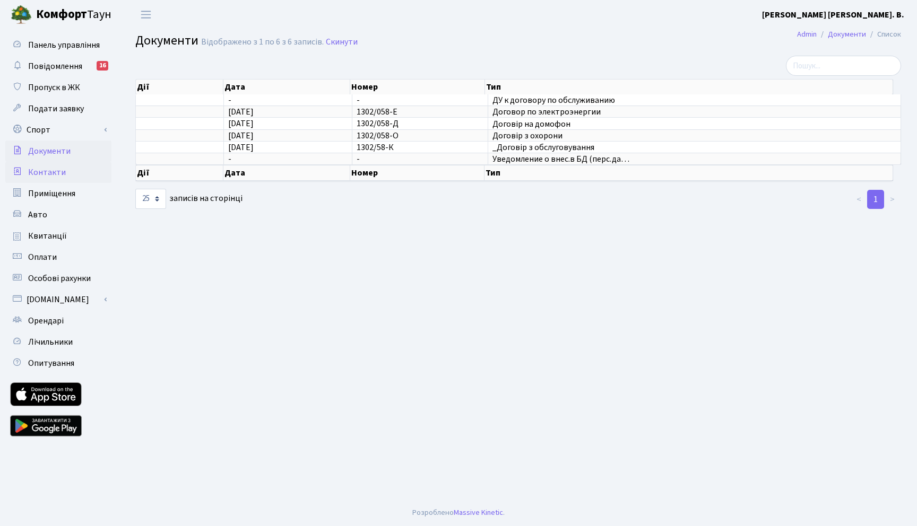
click at [47, 167] on span "Контакти" at bounding box center [47, 173] width 38 height 12
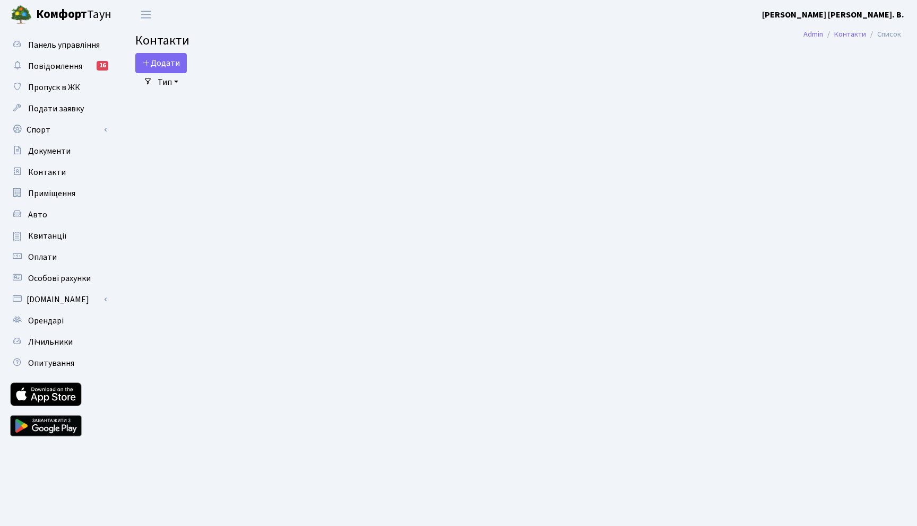
select select "25"
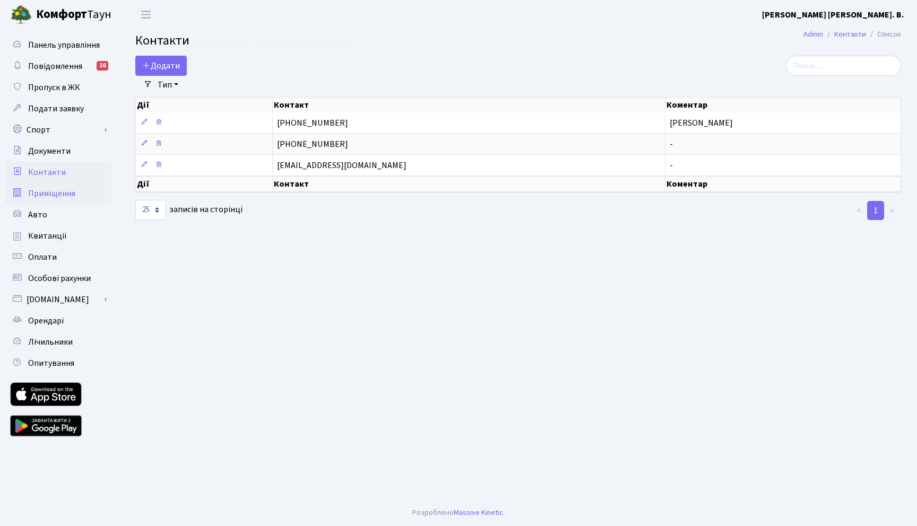
click at [47, 185] on link "Приміщення" at bounding box center [58, 193] width 106 height 21
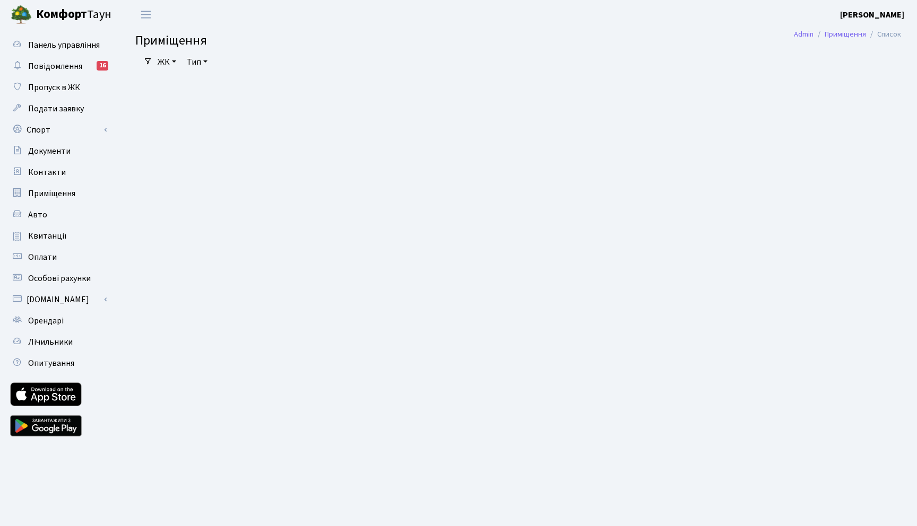
select select "25"
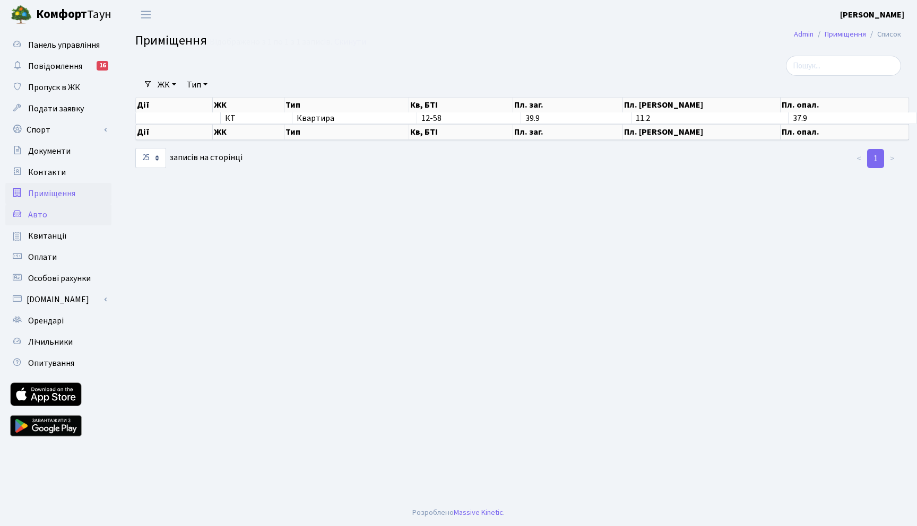
click at [41, 209] on span "Авто" at bounding box center [37, 215] width 19 height 12
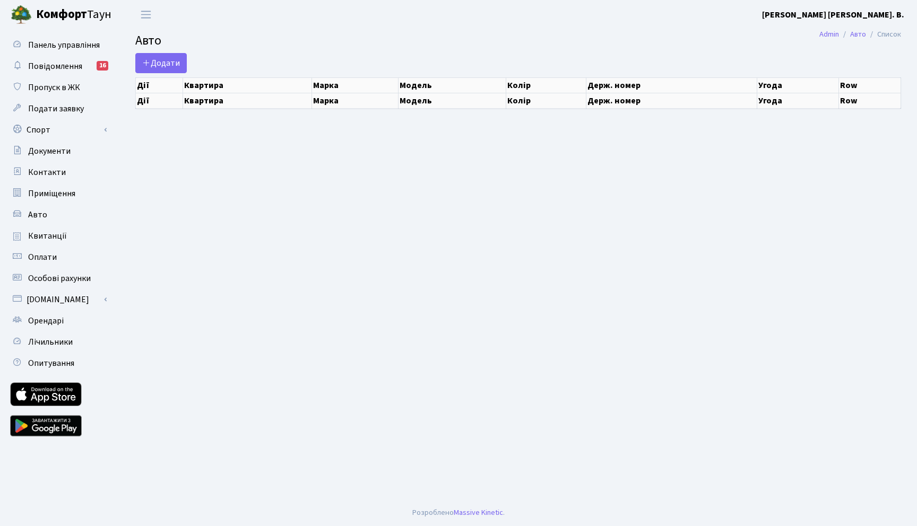
select select "25"
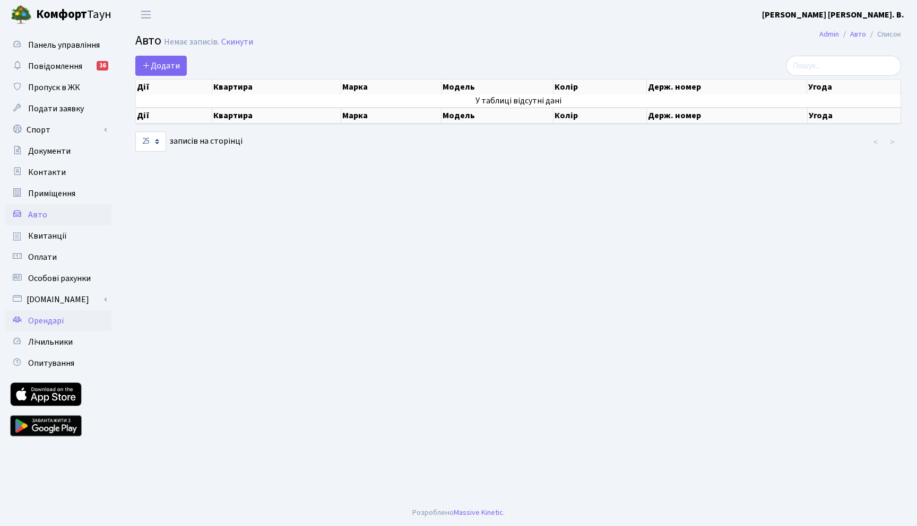
click at [47, 323] on span "Орендарі" at bounding box center [46, 321] width 36 height 12
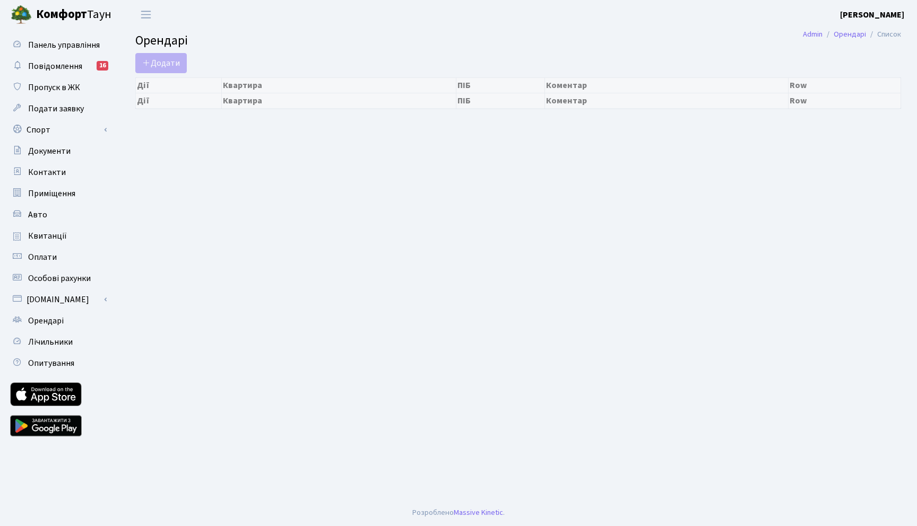
select select "25"
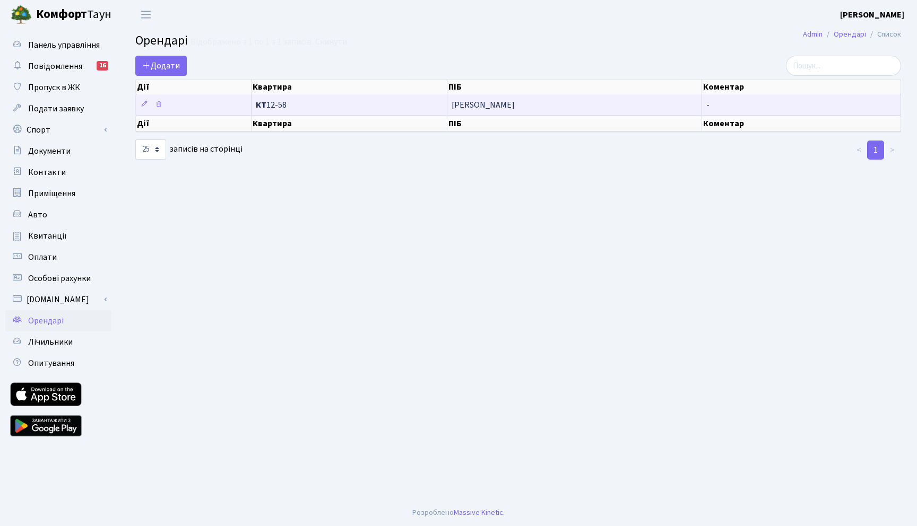
click at [490, 108] on span "[PERSON_NAME]" at bounding box center [573, 105] width 245 height 8
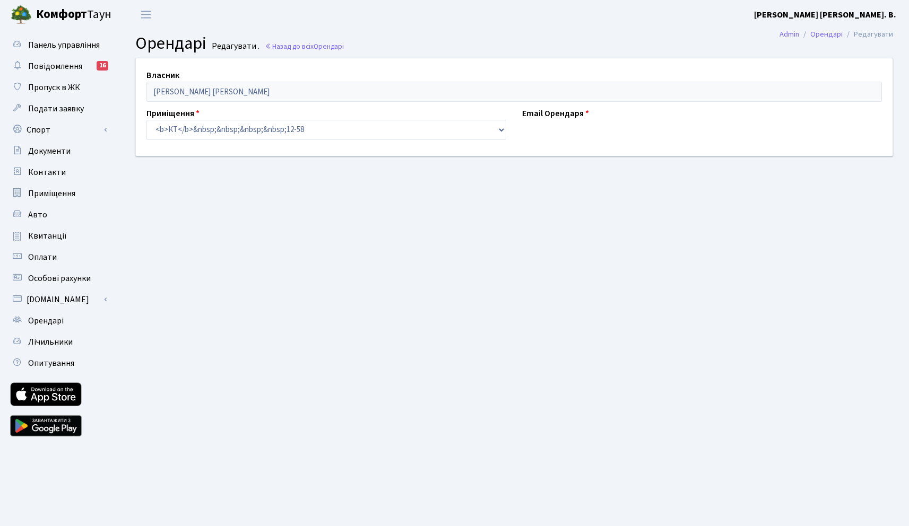
select select "2305"
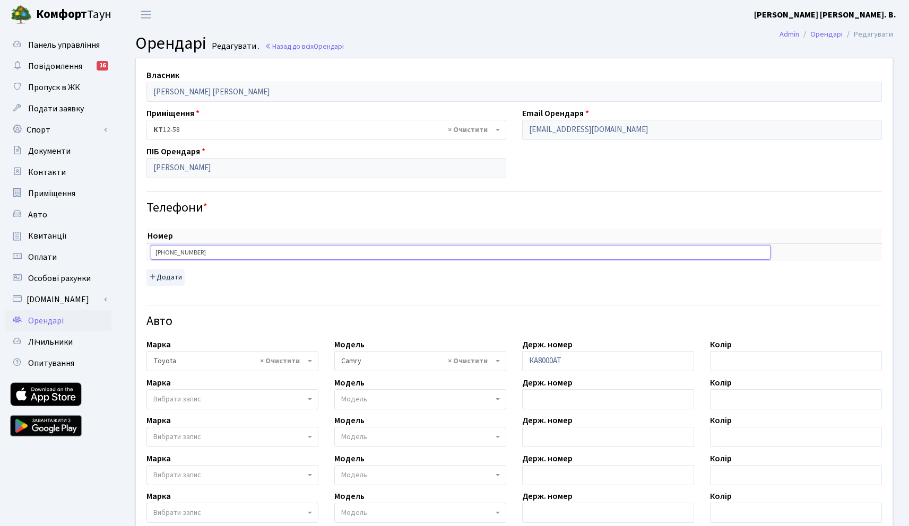
click at [514, 251] on input "+380935212020" at bounding box center [461, 252] width 620 height 15
click at [528, 296] on div "Авто" at bounding box center [513, 314] width 751 height 37
click at [50, 86] on span "Пропуск в ЖК" at bounding box center [54, 88] width 52 height 12
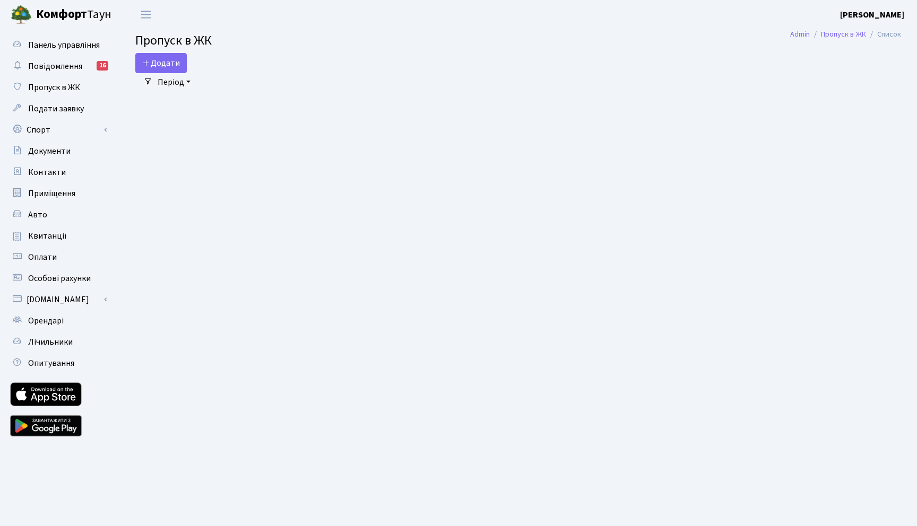
select select "25"
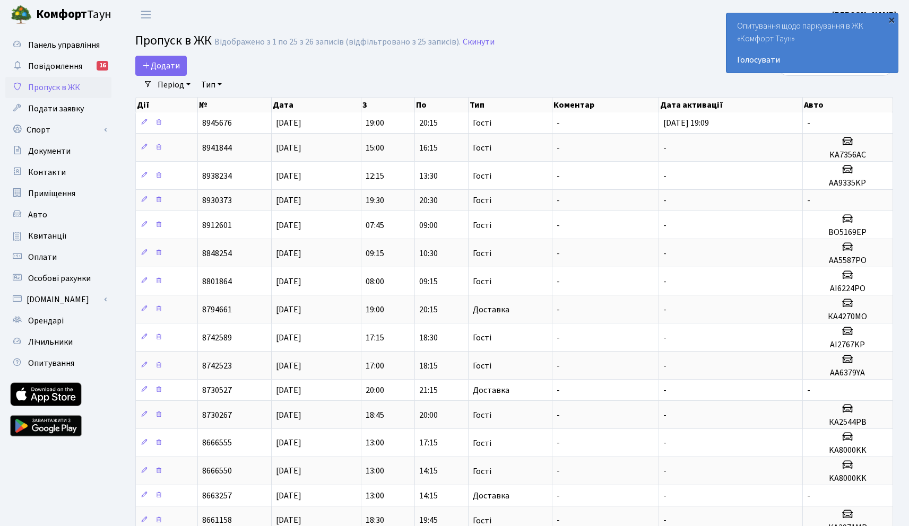
click at [890, 20] on div "×" at bounding box center [891, 19] width 11 height 11
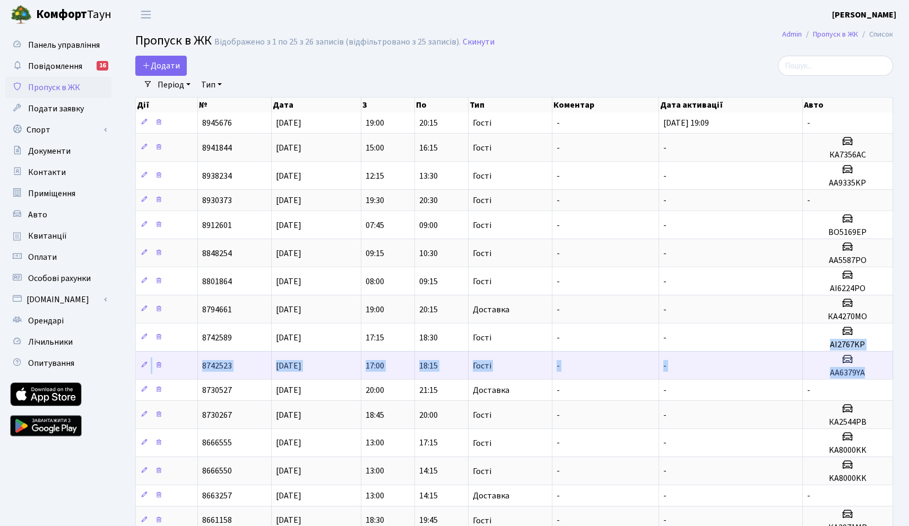
drag, startPoint x: 827, startPoint y: 341, endPoint x: 888, endPoint y: 373, distance: 69.0
click at [888, 373] on tbody "8945676 03.09.2025 19:00 20:15 Гості - 03.09.2025, 19:09 - 8941844 02.09.2025 1…" at bounding box center [514, 446] width 757 height 668
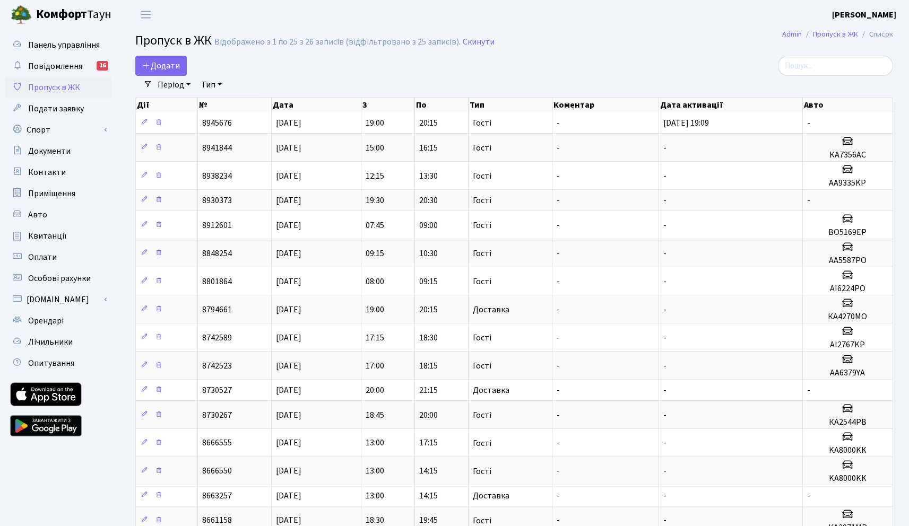
click at [896, 372] on div "Дії № Дата З По Тип Коментар Дата активації Авто Дії № Дата З По Тип Коментар Д…" at bounding box center [513, 447] width 773 height 706
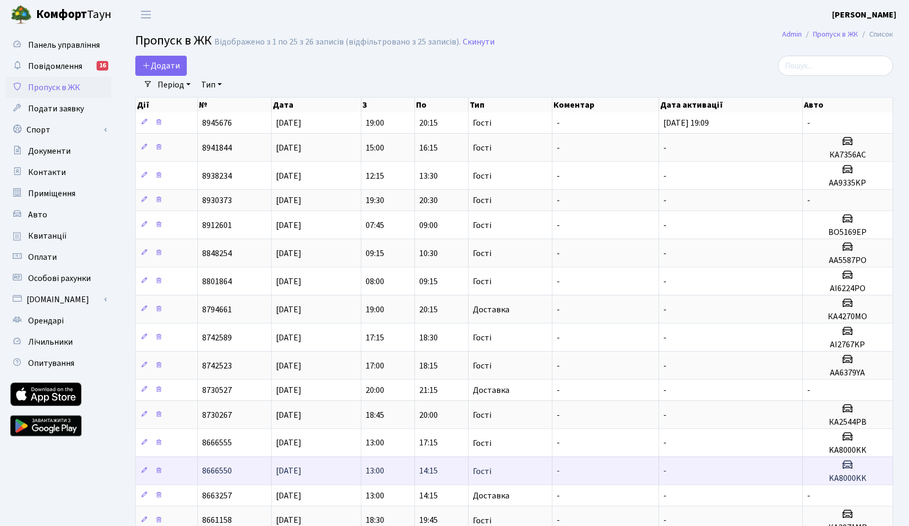
drag, startPoint x: 278, startPoint y: 446, endPoint x: 658, endPoint y: 467, distance: 380.9
click at [658, 467] on tbody "8945676 03.09.2025 19:00 20:15 Гості - 03.09.2025, 19:09 - 8941844 02.09.2025 1…" at bounding box center [514, 446] width 757 height 668
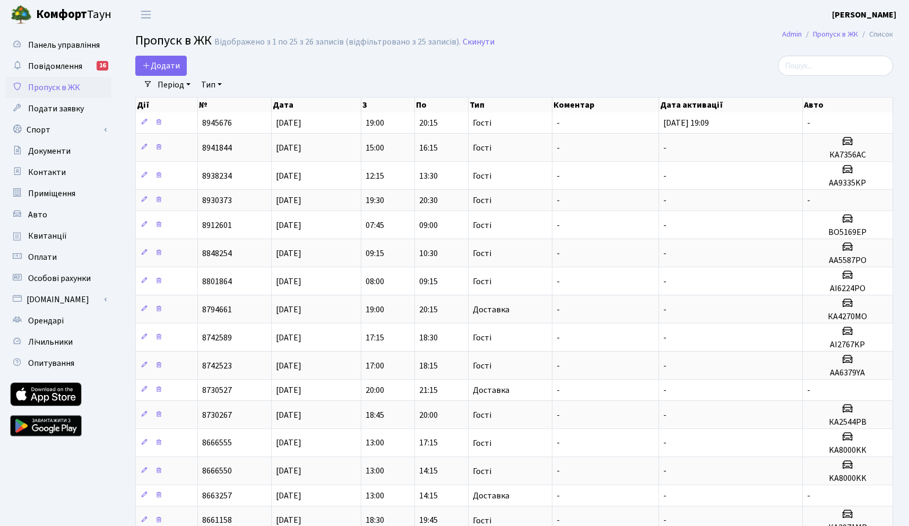
click at [901, 325] on div "Додати Фільтри Період 04.09.2025 - 04.09.2025 Тип - Доставка Таксі Гості Сервіс…" at bounding box center [513, 441] width 789 height 770
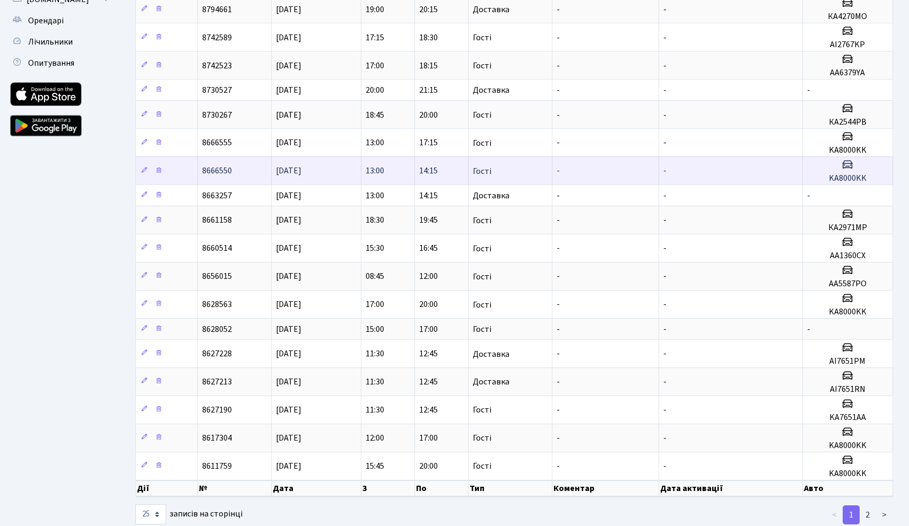
scroll to position [306, 0]
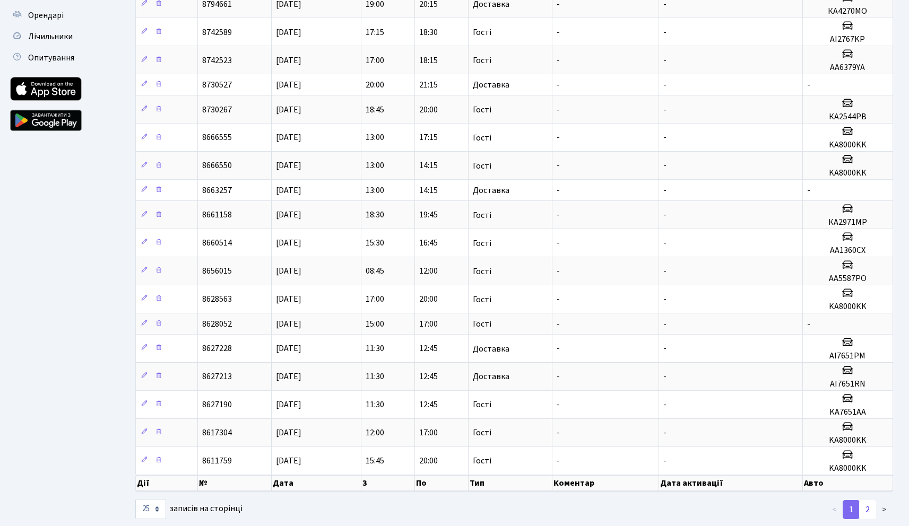
click at [864, 510] on link "2" at bounding box center [867, 509] width 17 height 19
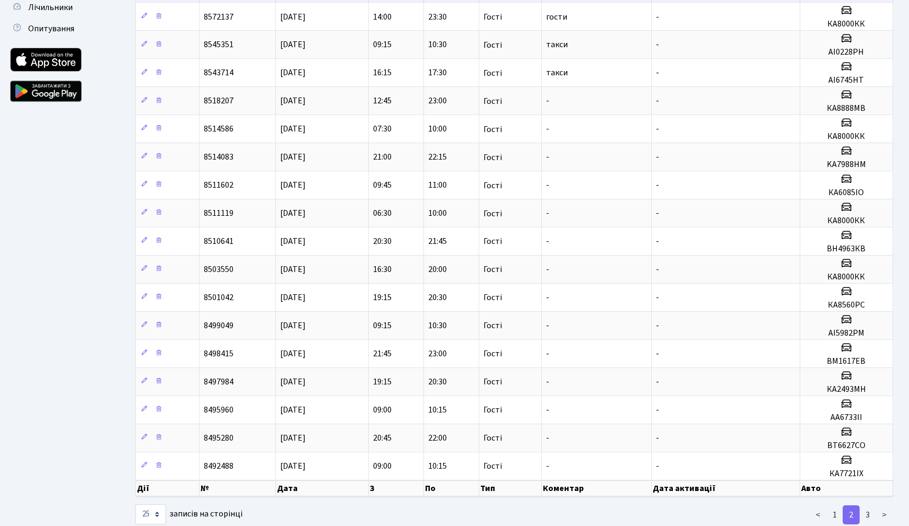
scroll to position [341, 0]
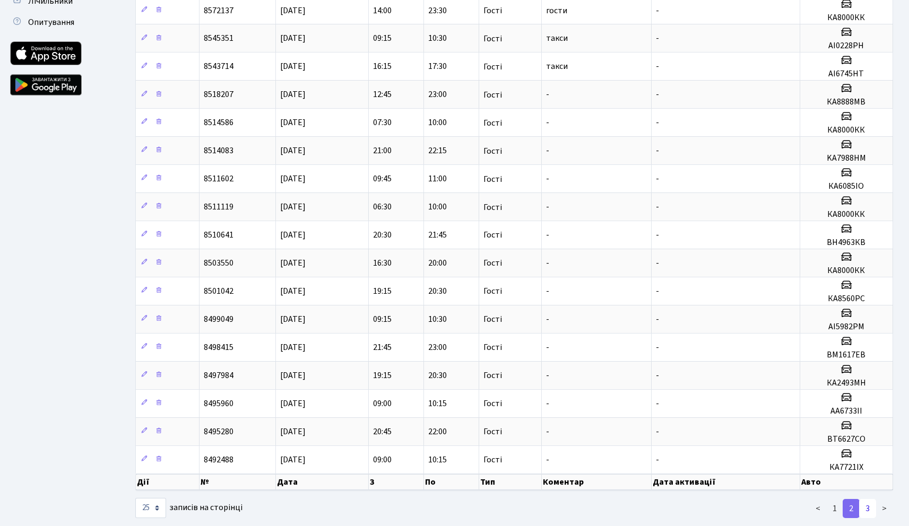
click at [865, 505] on link "3" at bounding box center [867, 508] width 17 height 19
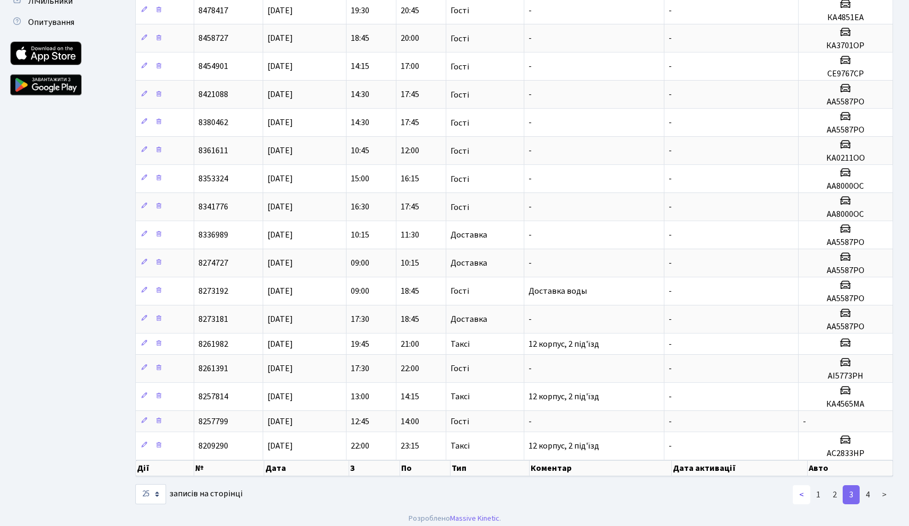
click at [810, 494] on link "<" at bounding box center [801, 494] width 18 height 19
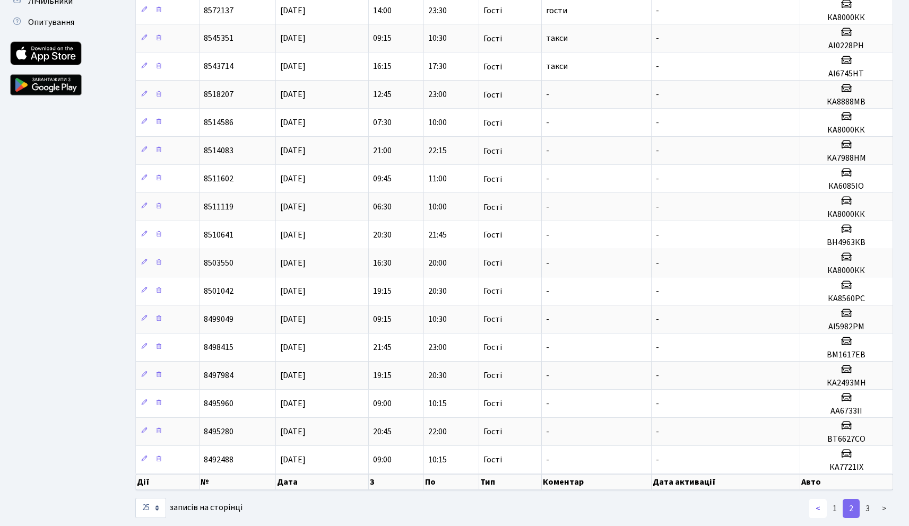
click at [822, 508] on link "<" at bounding box center [818, 508] width 18 height 19
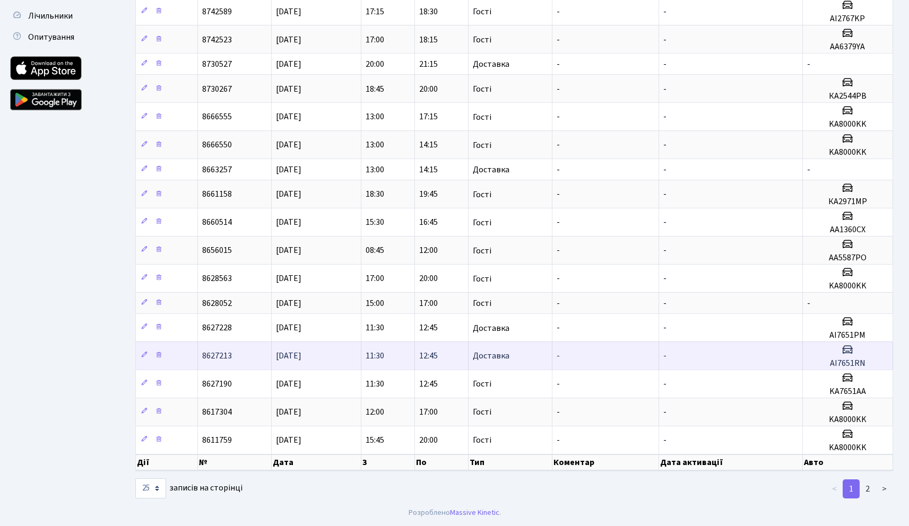
scroll to position [0, 0]
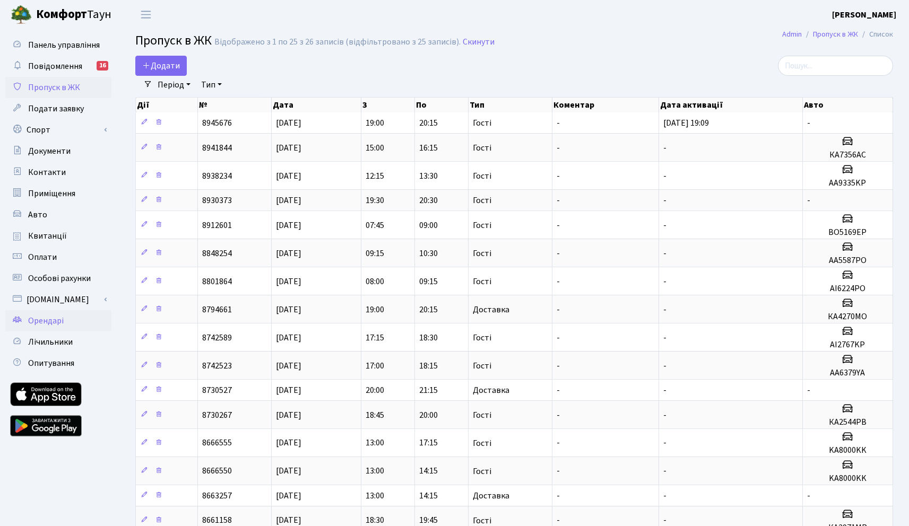
click at [58, 317] on span "Орендарі" at bounding box center [46, 321] width 36 height 12
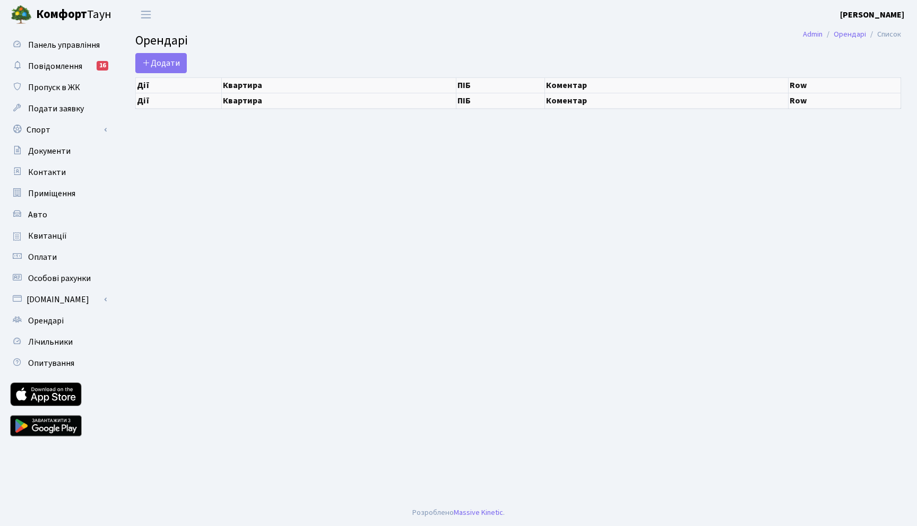
select select "25"
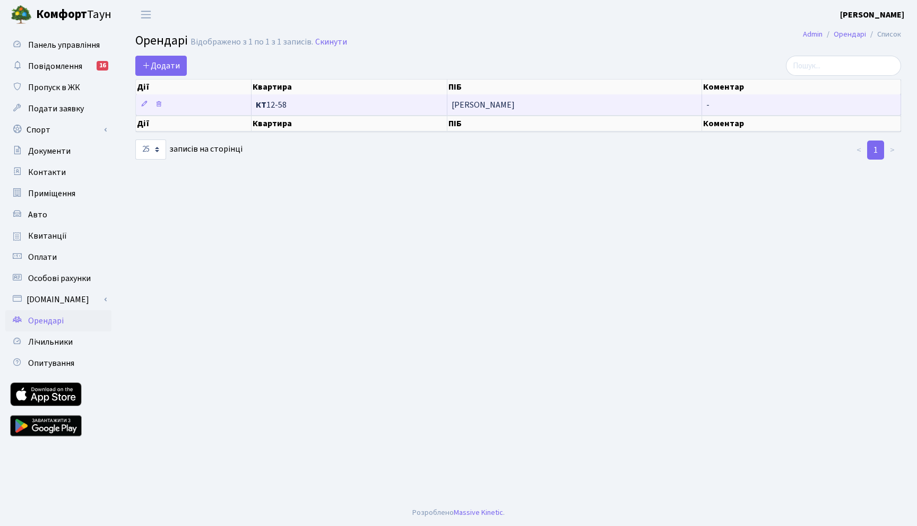
click at [481, 109] on span "Асадов Мушвіг" at bounding box center [573, 105] width 245 height 8
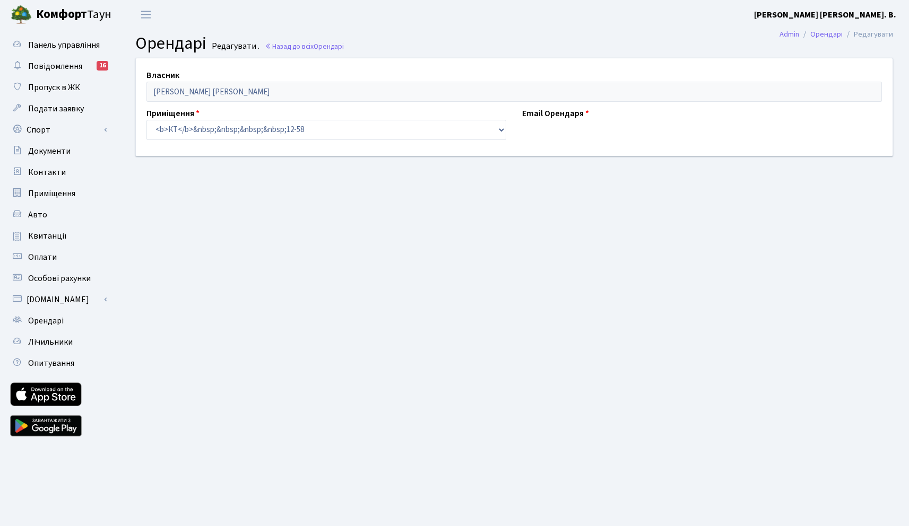
select select "2305"
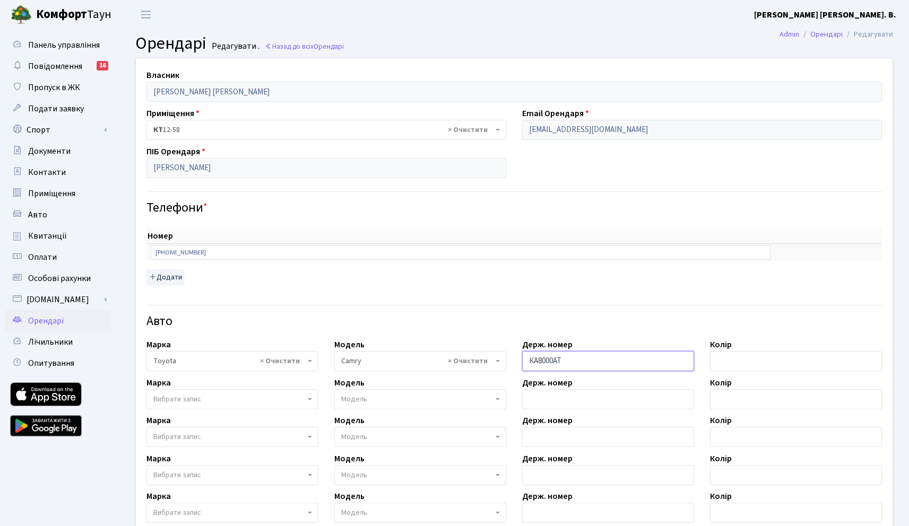
click at [555, 353] on input "КА8000АТ" at bounding box center [608, 361] width 172 height 20
click at [568, 363] on input "КА8000АТ" at bounding box center [608, 361] width 172 height 20
drag, startPoint x: 552, startPoint y: 362, endPoint x: 567, endPoint y: 362, distance: 15.4
click at [567, 362] on input "КА8000АТ" at bounding box center [608, 361] width 172 height 20
click at [595, 331] on div "Авто" at bounding box center [513, 314] width 751 height 37
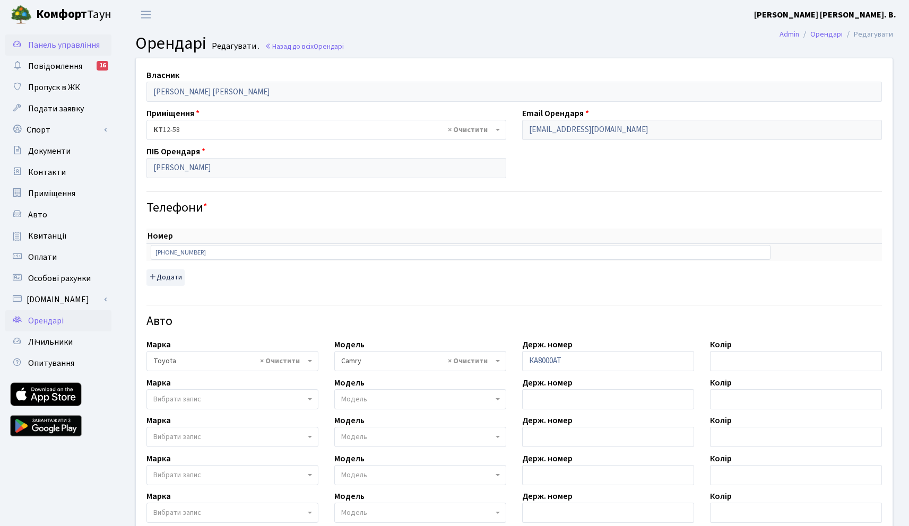
click at [56, 42] on span "Панель управління" at bounding box center [64, 45] width 72 height 12
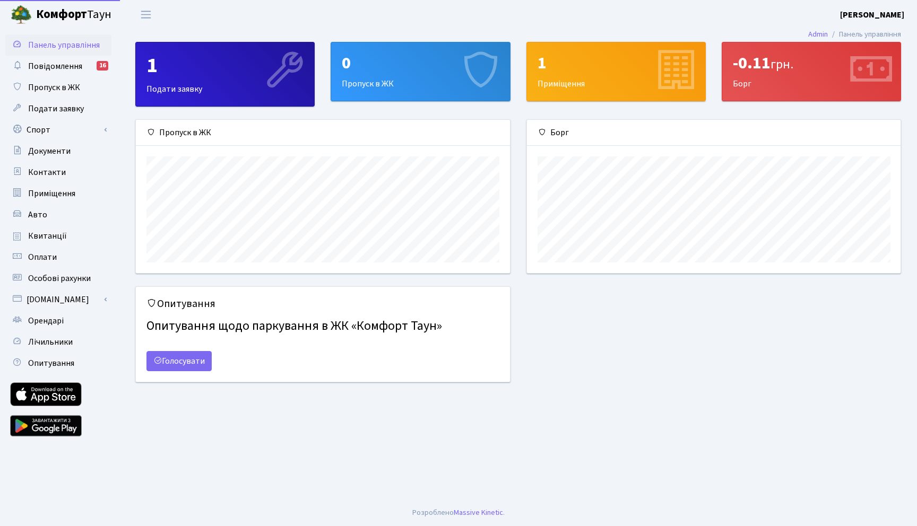
scroll to position [153, 373]
click at [48, 78] on link "Пропуск в ЖК" at bounding box center [58, 87] width 106 height 21
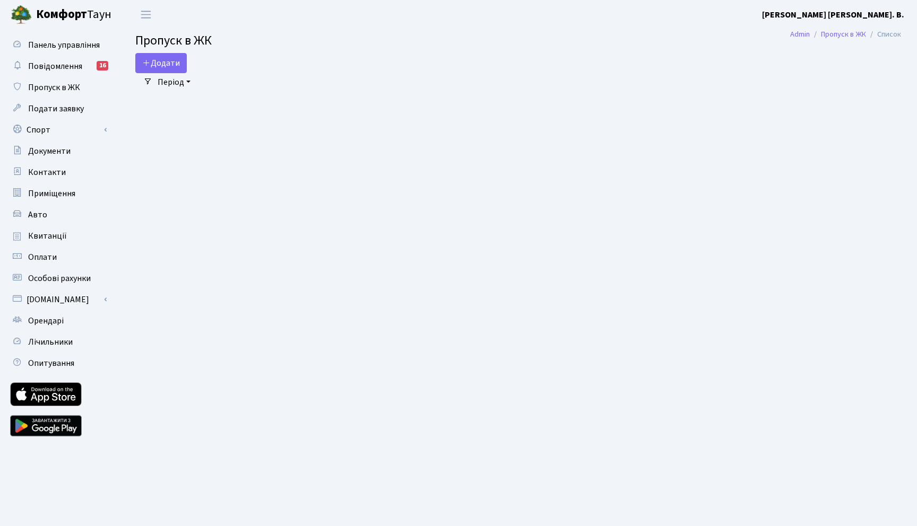
select select "25"
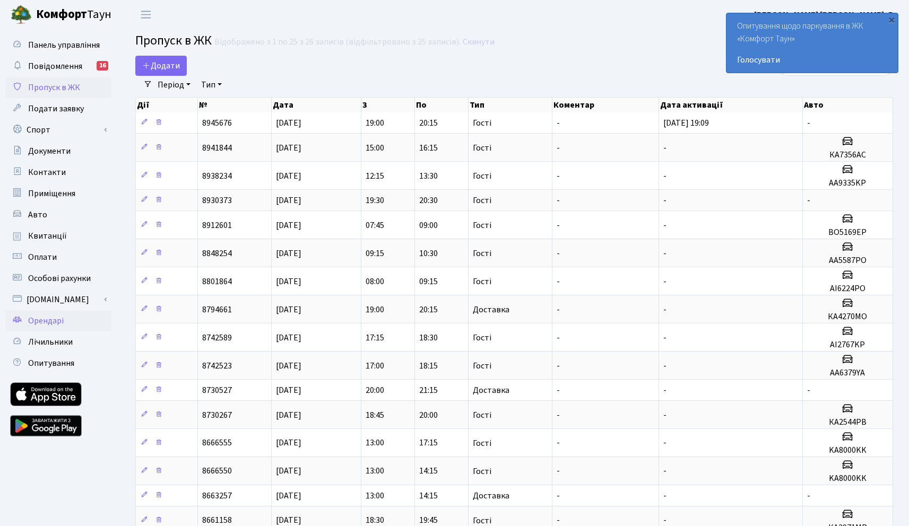
click at [48, 318] on span "Орендарі" at bounding box center [46, 321] width 36 height 12
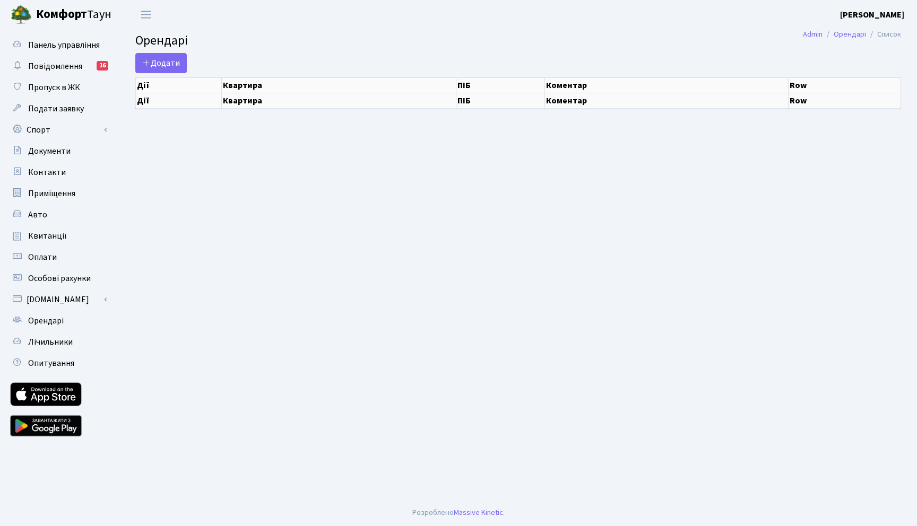
select select "25"
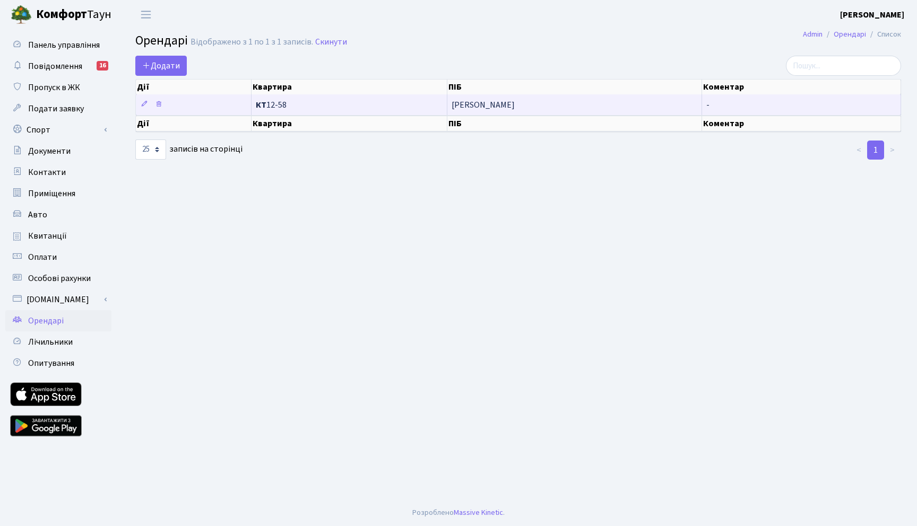
click at [495, 106] on span "[PERSON_NAME]" at bounding box center [573, 105] width 245 height 8
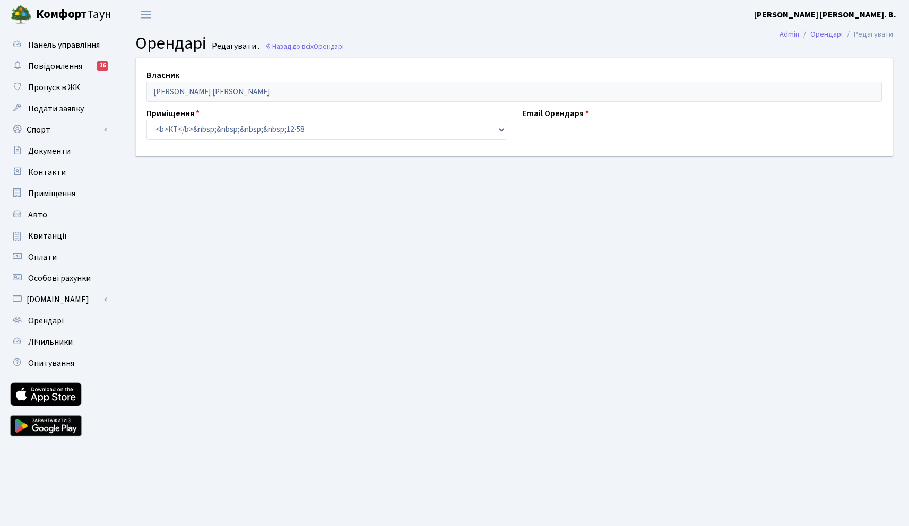
select select "2305"
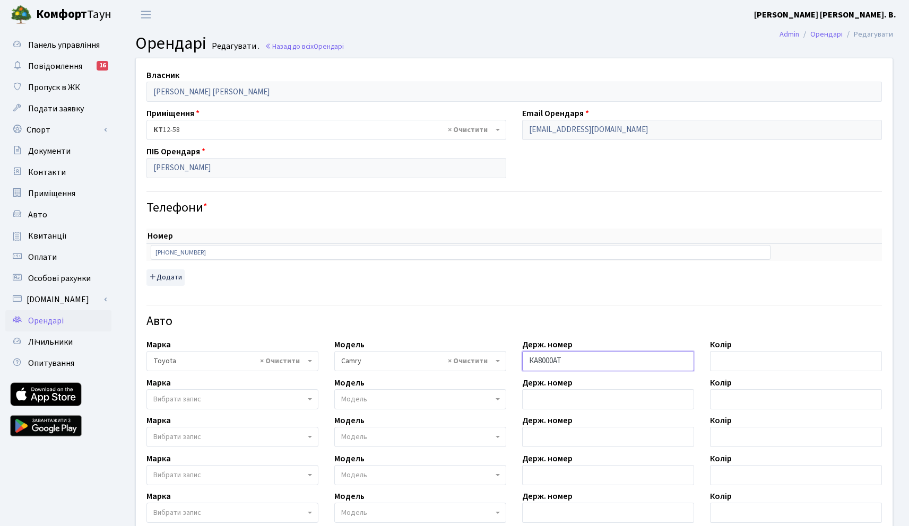
drag, startPoint x: 553, startPoint y: 360, endPoint x: 592, endPoint y: 360, distance: 39.3
click at [592, 360] on input "КА8000АТ" at bounding box center [608, 361] width 172 height 20
click at [220, 325] on h4 "Авто" at bounding box center [513, 321] width 735 height 15
click at [55, 45] on span "Панель управління" at bounding box center [64, 45] width 72 height 12
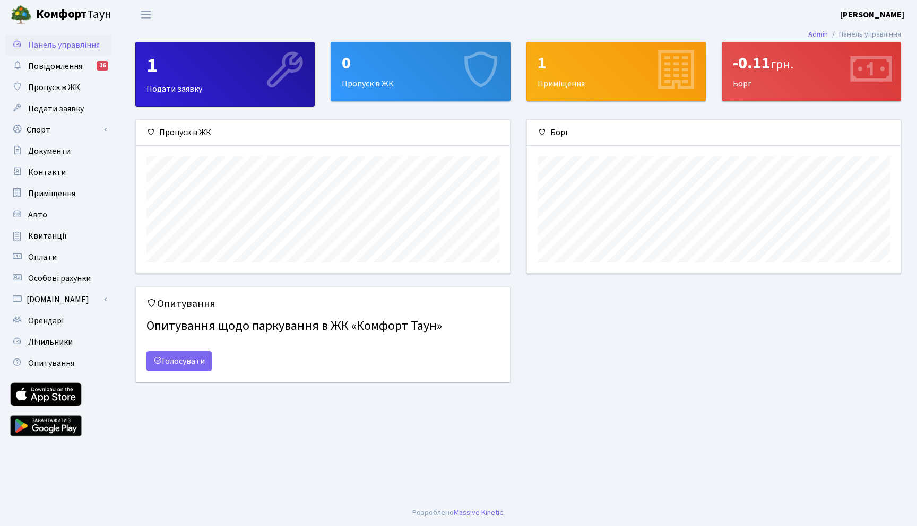
scroll to position [153, 373]
click at [43, 89] on span "Пропуск в ЖК" at bounding box center [54, 88] width 52 height 12
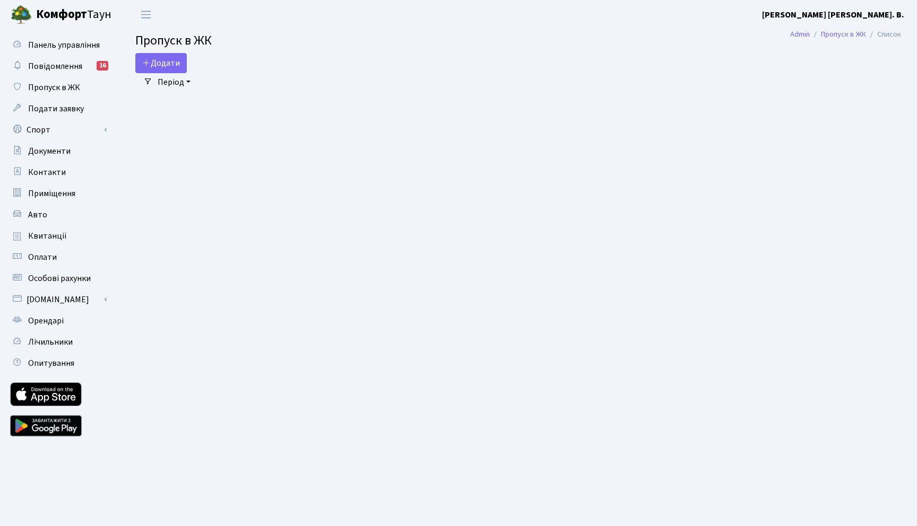
select select "25"
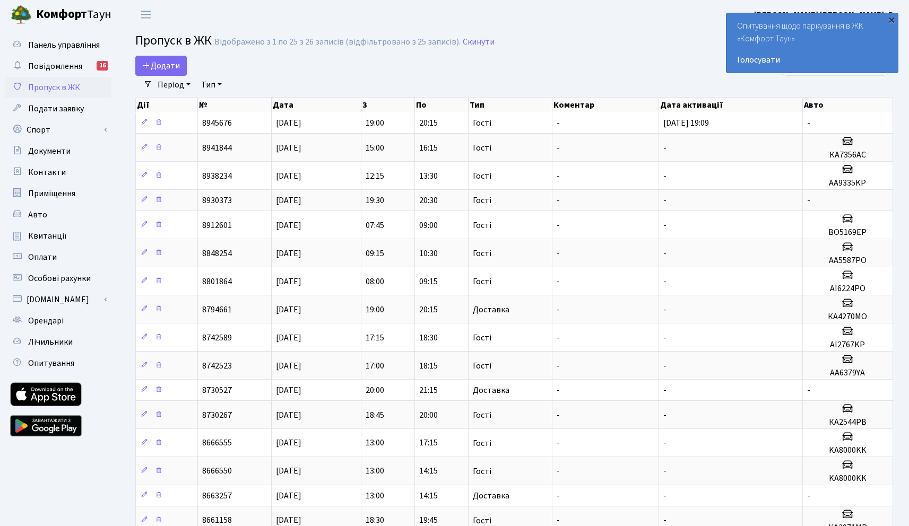
click at [889, 21] on div "×" at bounding box center [891, 19] width 11 height 11
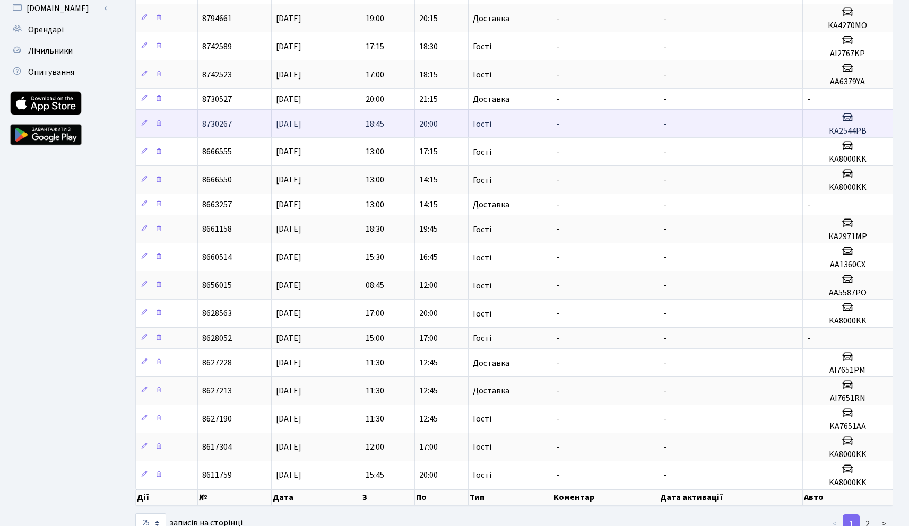
scroll to position [311, 0]
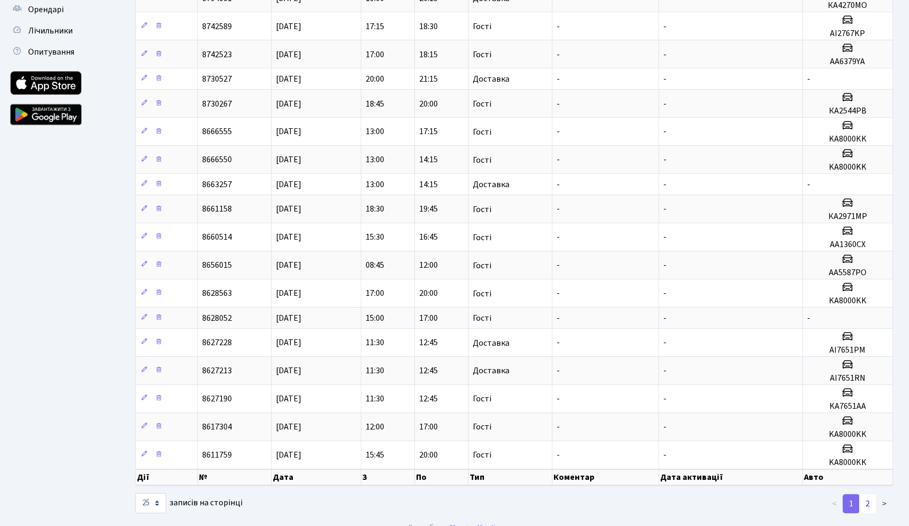
click at [866, 504] on link "2" at bounding box center [867, 503] width 17 height 19
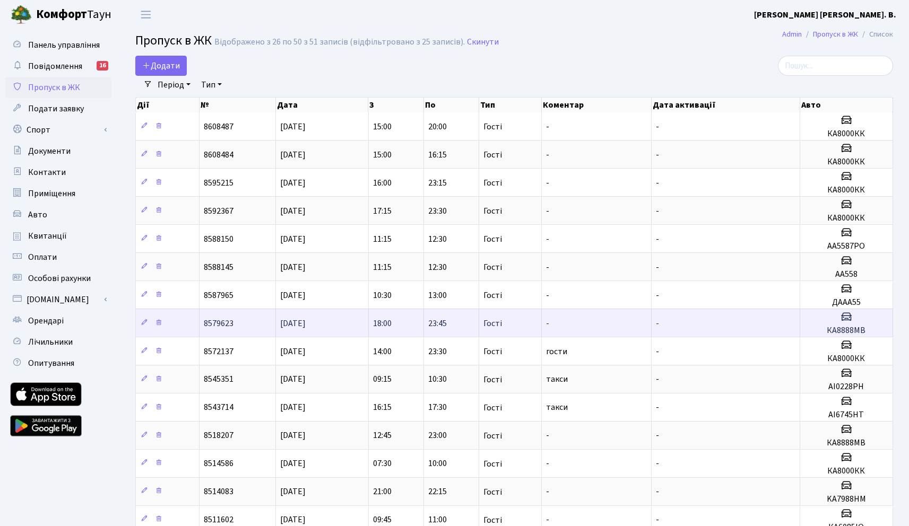
scroll to position [361, 0]
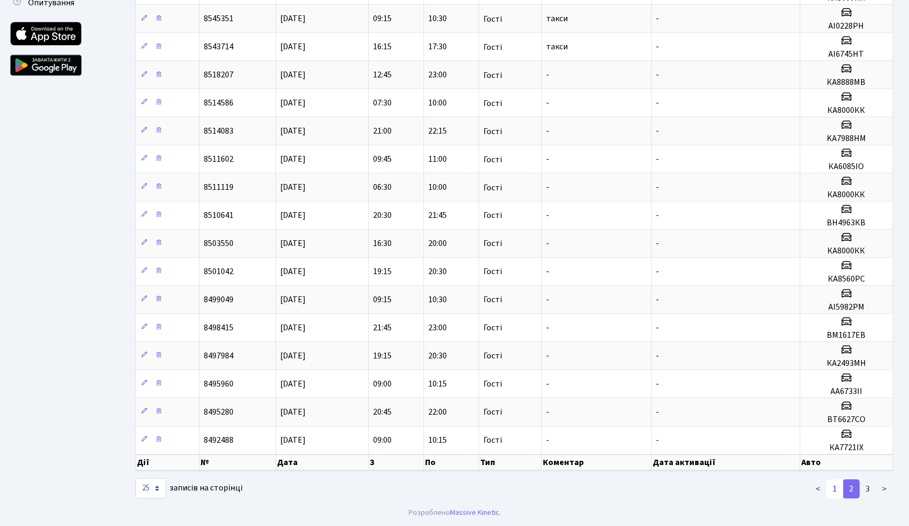
click at [830, 493] on link "1" at bounding box center [834, 488] width 17 height 19
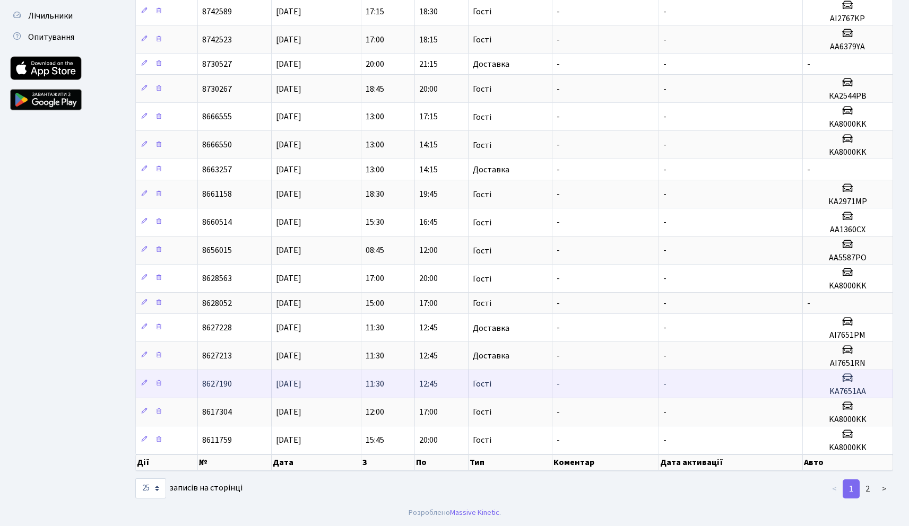
scroll to position [0, 0]
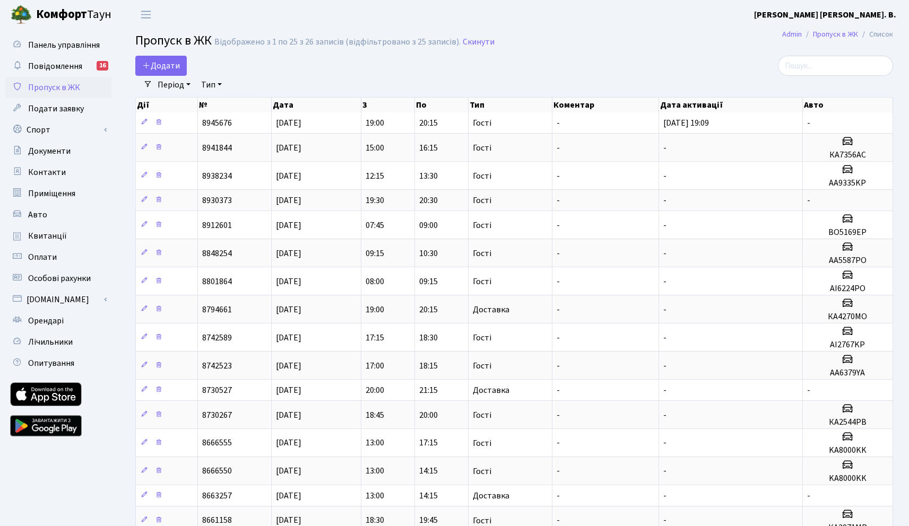
click at [40, 14] on b "Комфорт" at bounding box center [61, 14] width 51 height 17
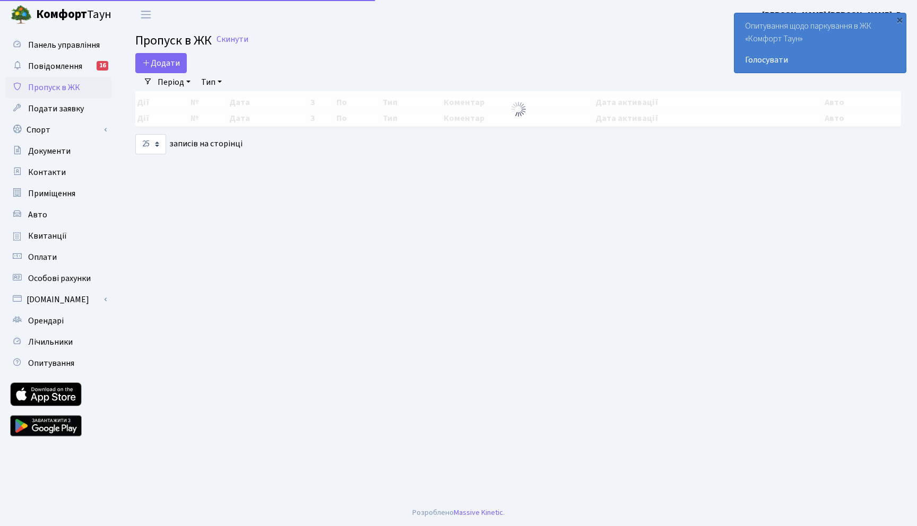
select select "25"
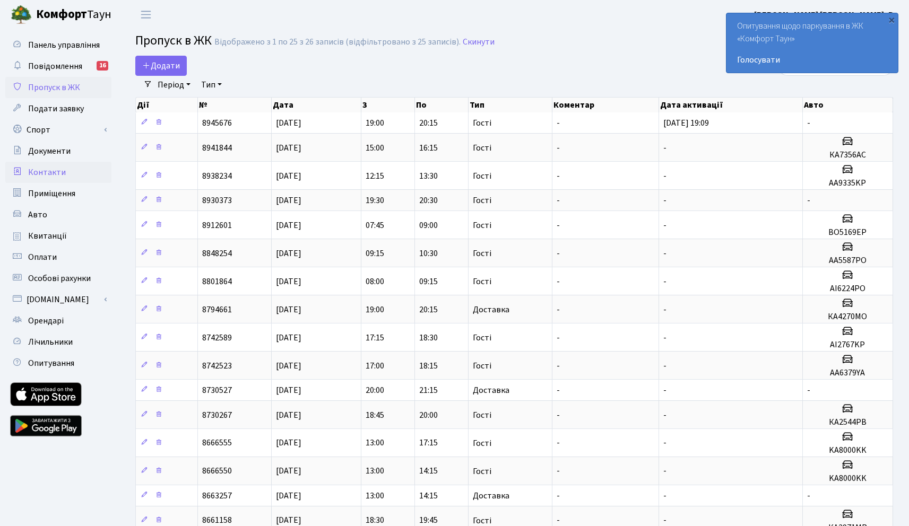
click at [49, 170] on span "Контакти" at bounding box center [47, 173] width 38 height 12
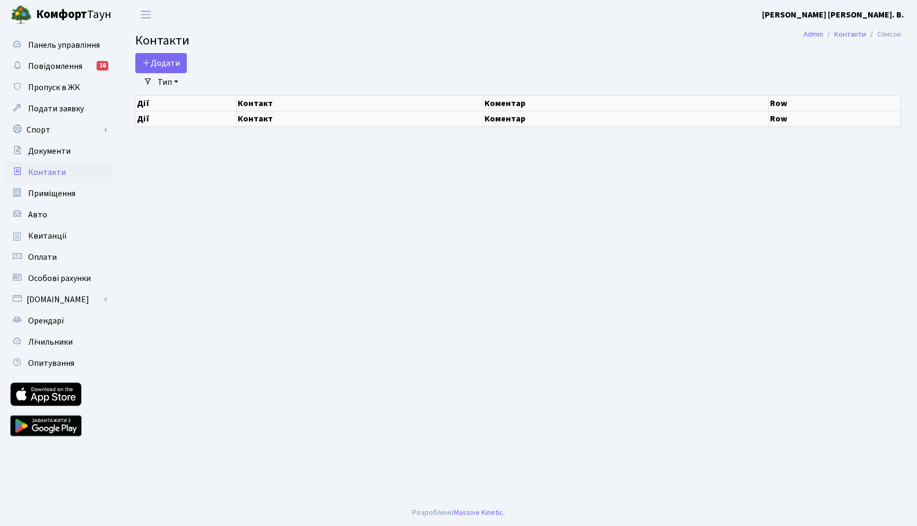
select select "25"
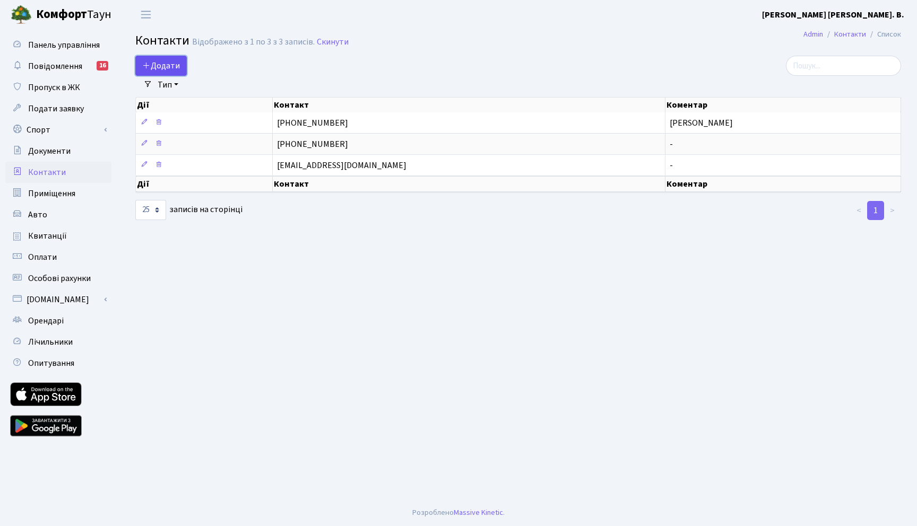
click at [147, 64] on icon at bounding box center [146, 65] width 8 height 8
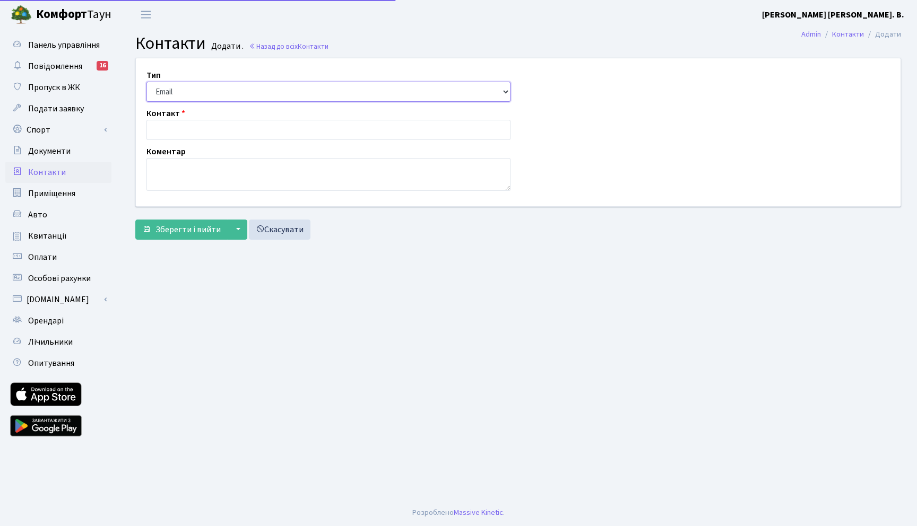
click at [181, 93] on select "Email Телефон" at bounding box center [328, 92] width 364 height 20
click at [182, 131] on input "text" at bounding box center [328, 130] width 364 height 20
type input "m"
paste input "[EMAIL_ADDRESS][DOMAIN_NAME]"
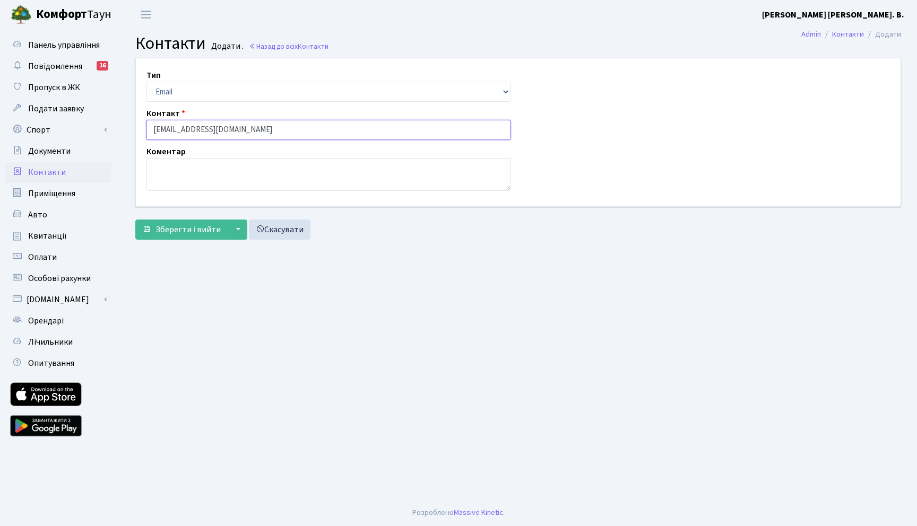
type input "[EMAIL_ADDRESS][DOMAIN_NAME]"
click at [579, 165] on div "Тип Email Телефон Контакт tkachenko.mebli@gmail.com Коментар" at bounding box center [518, 132] width 780 height 148
click at [182, 231] on span "Зберегти і вийти" at bounding box center [187, 230] width 65 height 12
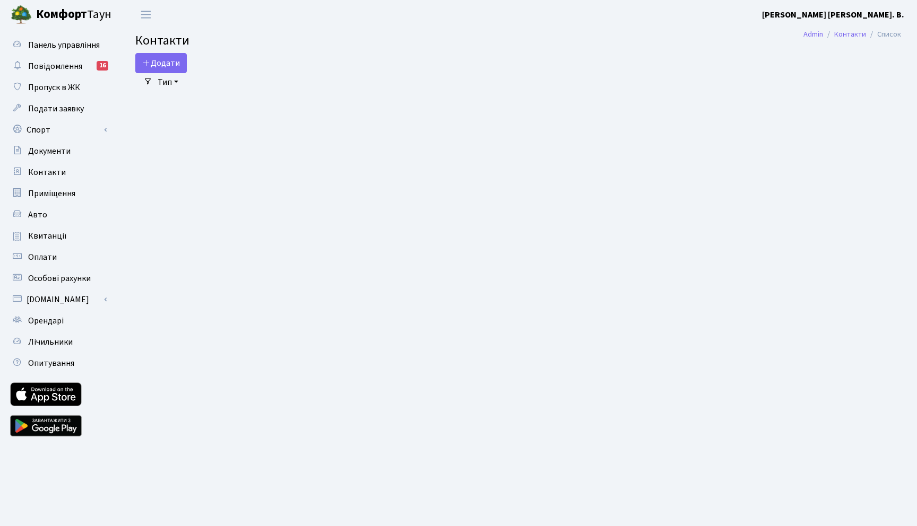
select select "25"
